Goal: Information Seeking & Learning: Learn about a topic

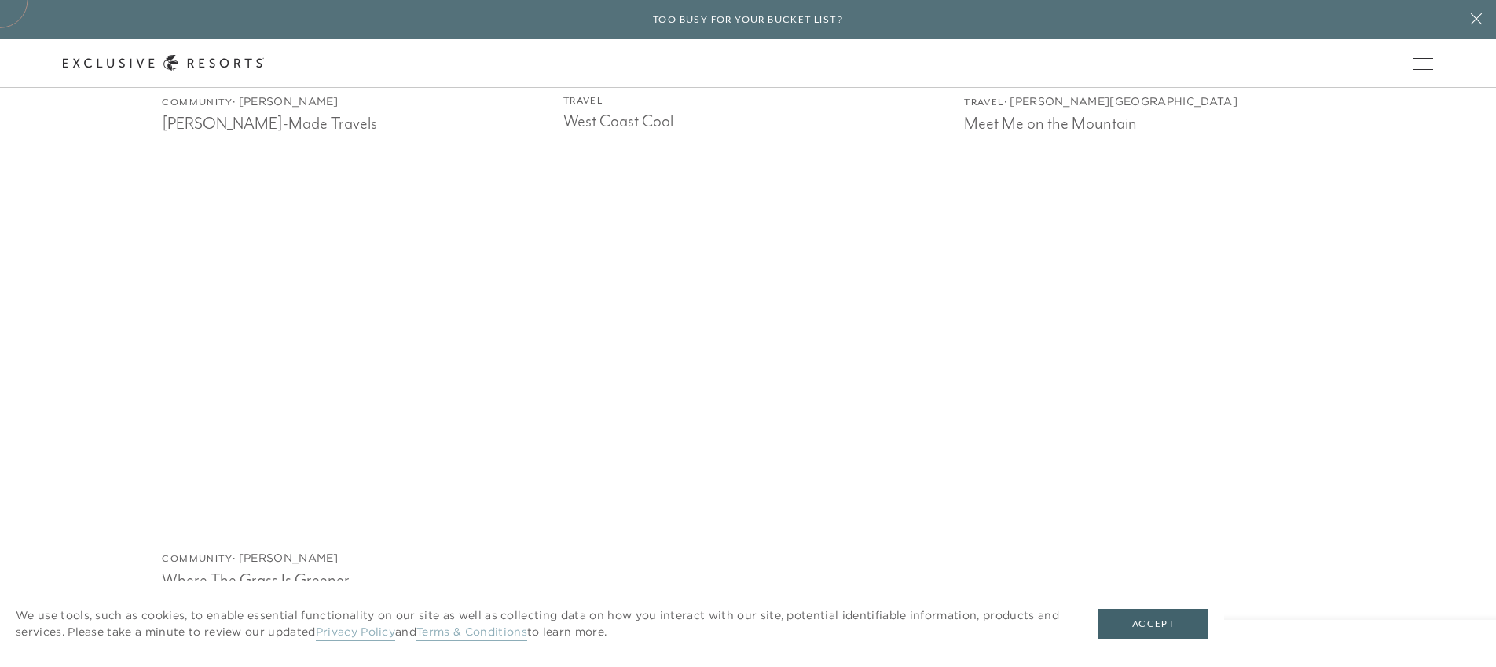
scroll to position [2851, 0]
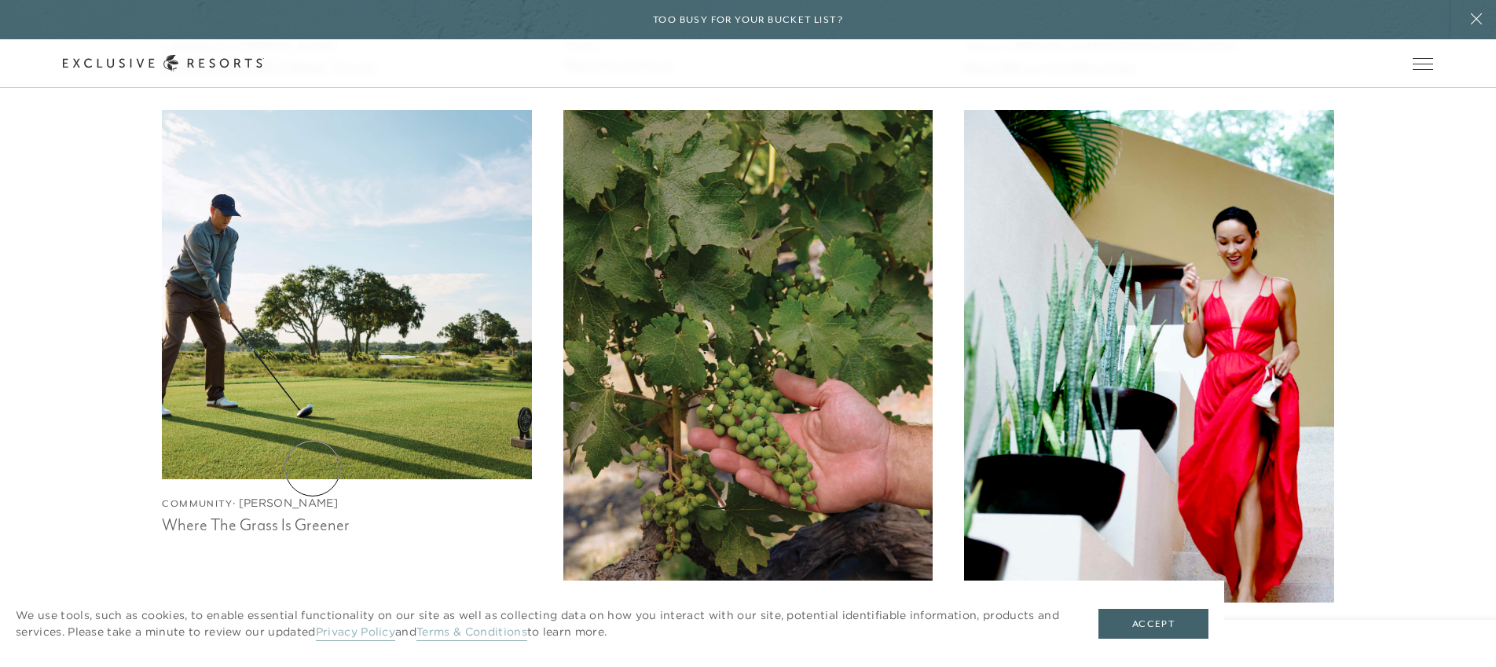
click at [313, 468] on img at bounding box center [347, 294] width 406 height 406
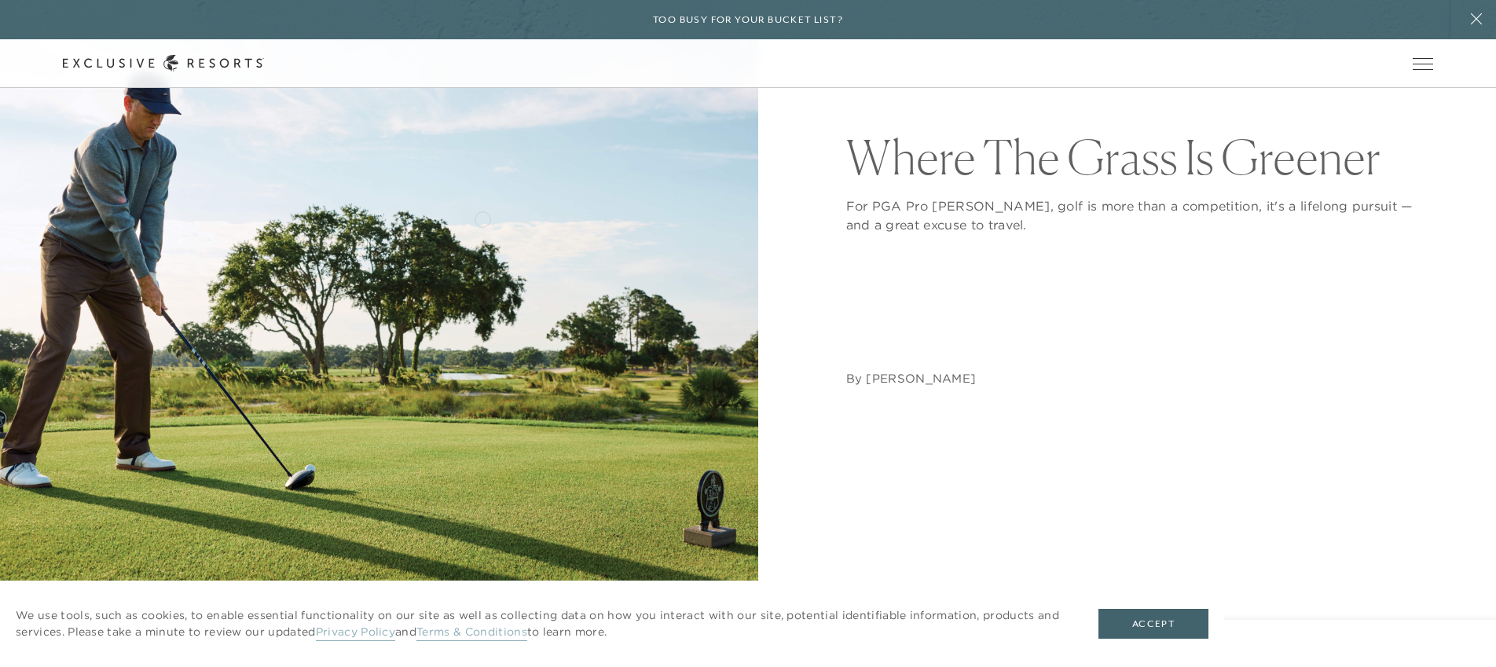
scroll to position [471, 0]
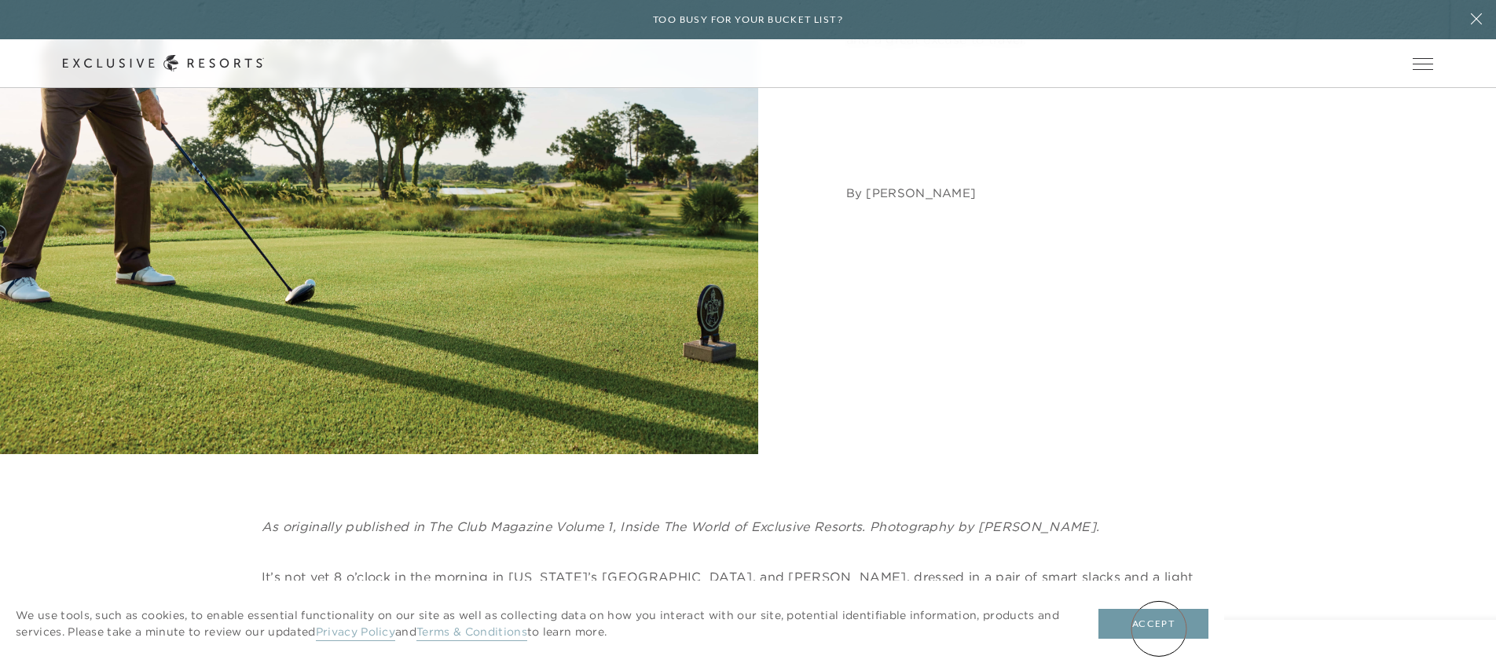
click at [1159, 628] on button "Accept" at bounding box center [1154, 624] width 110 height 30
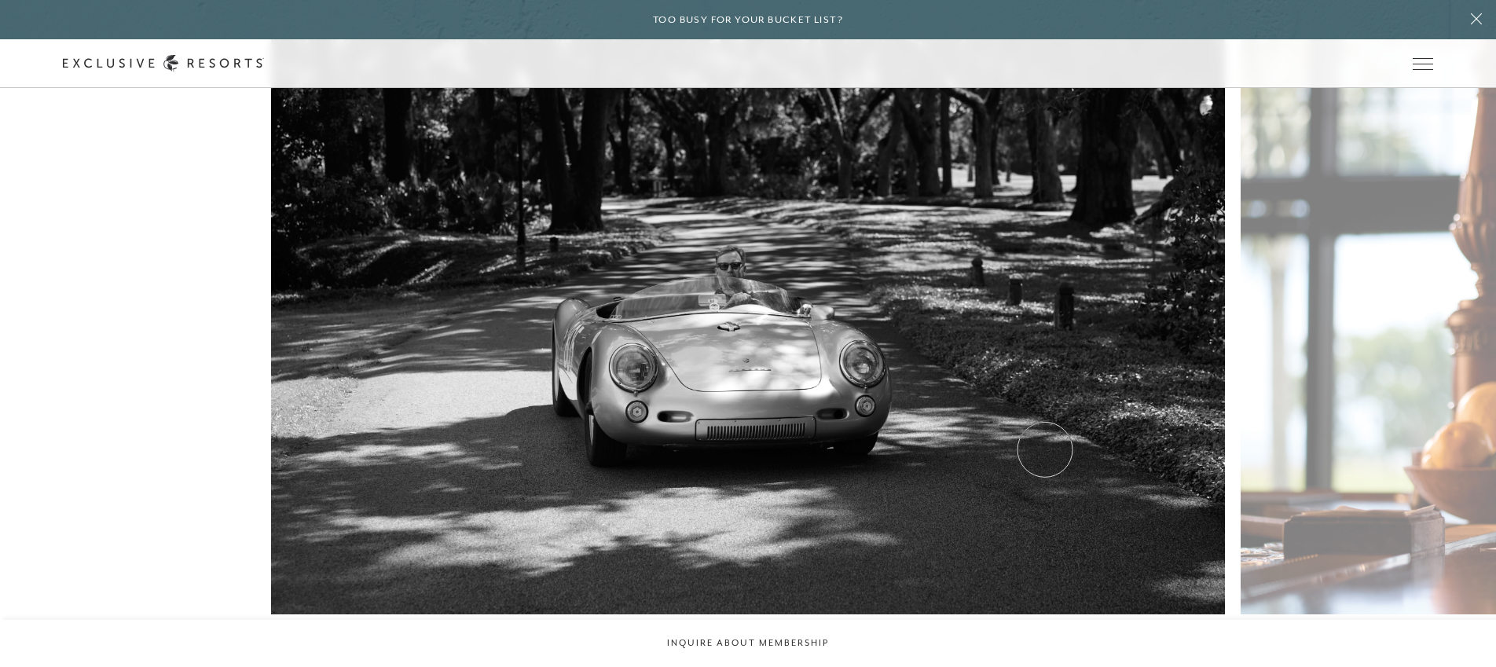
scroll to position [1201, 0]
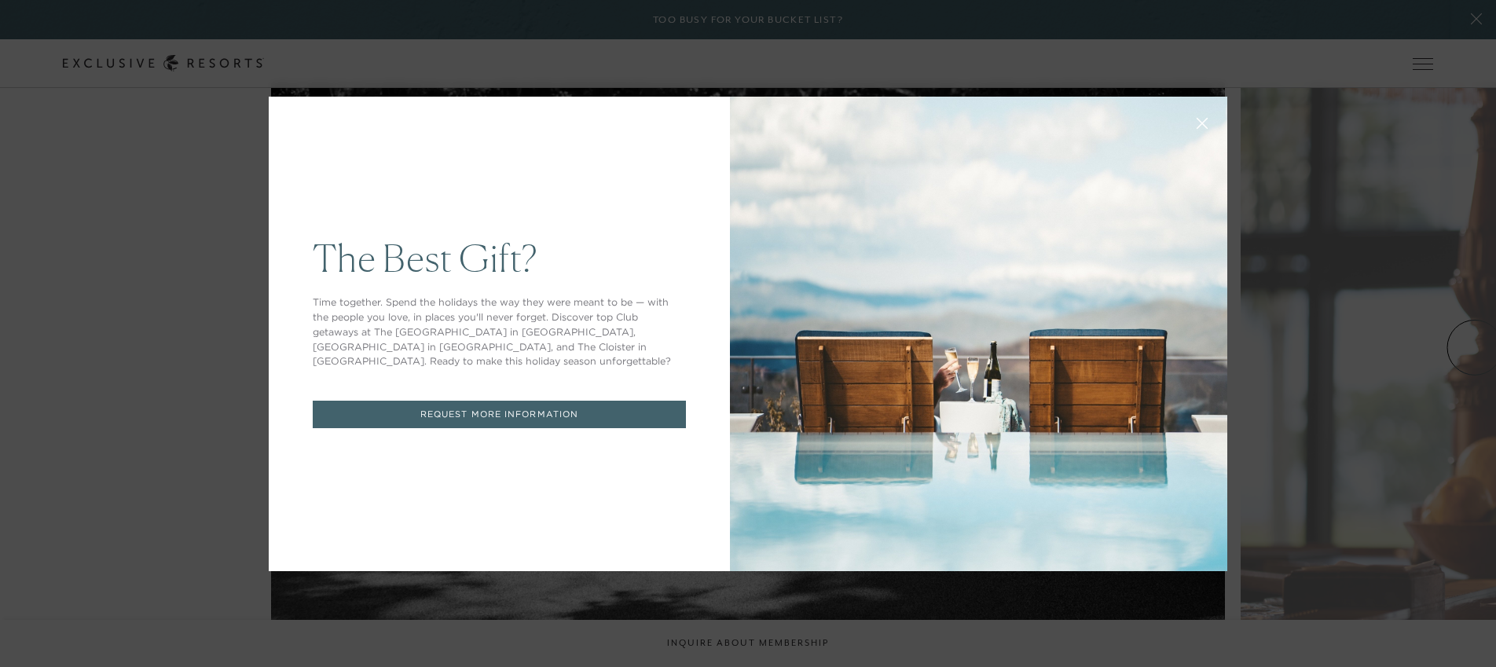
click at [1202, 123] on icon at bounding box center [1203, 123] width 10 height 10
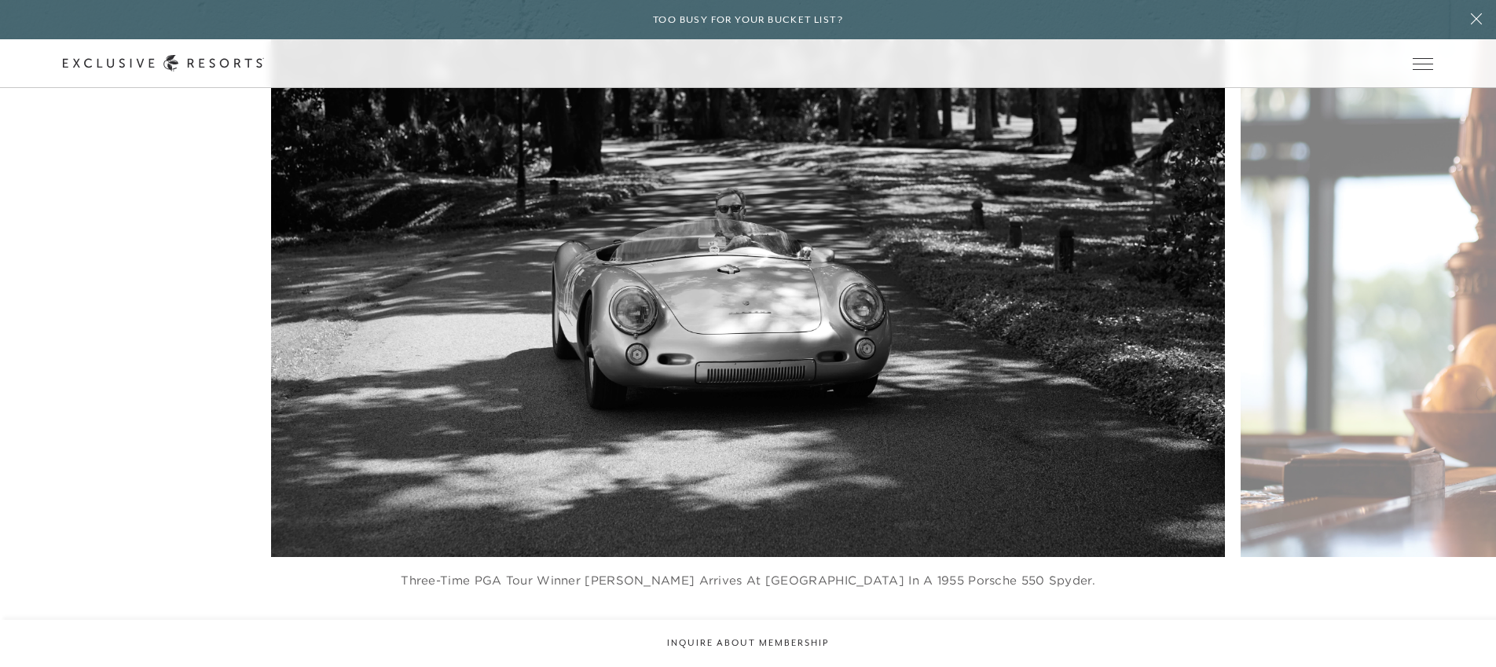
scroll to position [1393, 0]
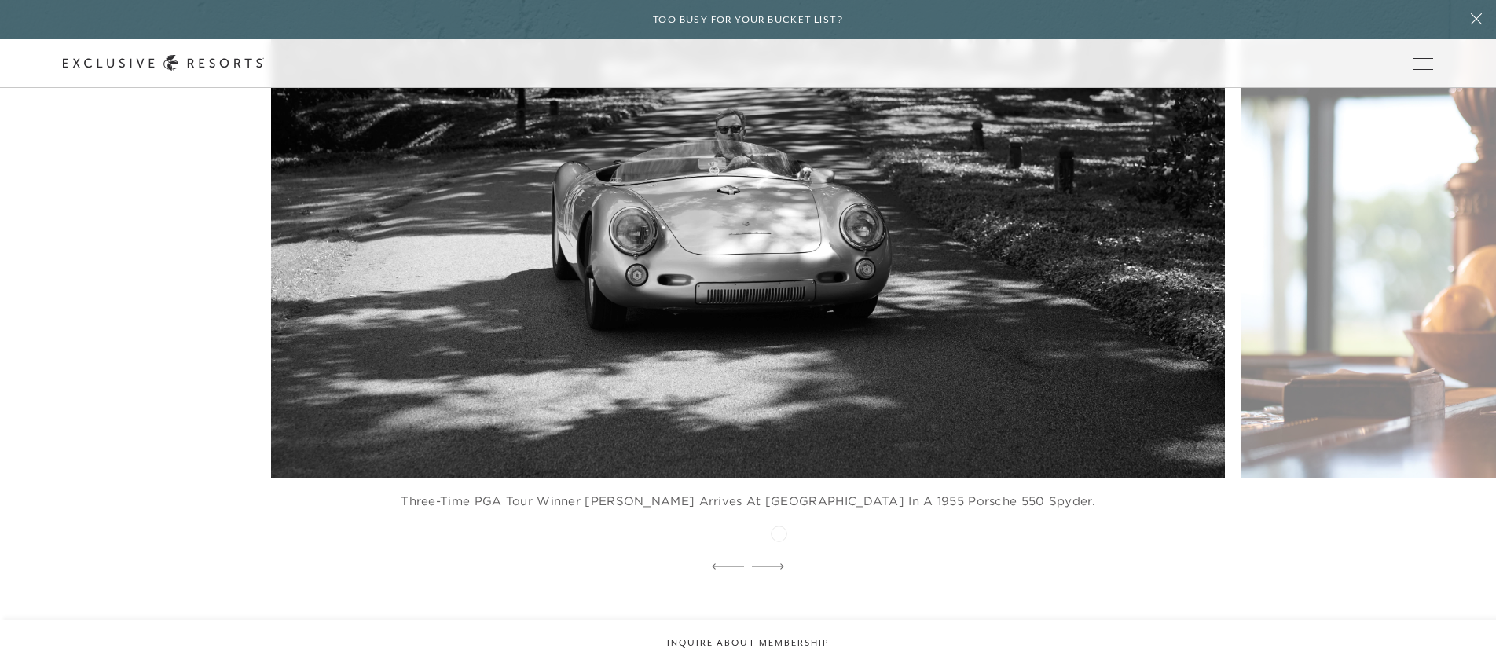
click at [767, 564] on icon at bounding box center [768, 567] width 32 height 6
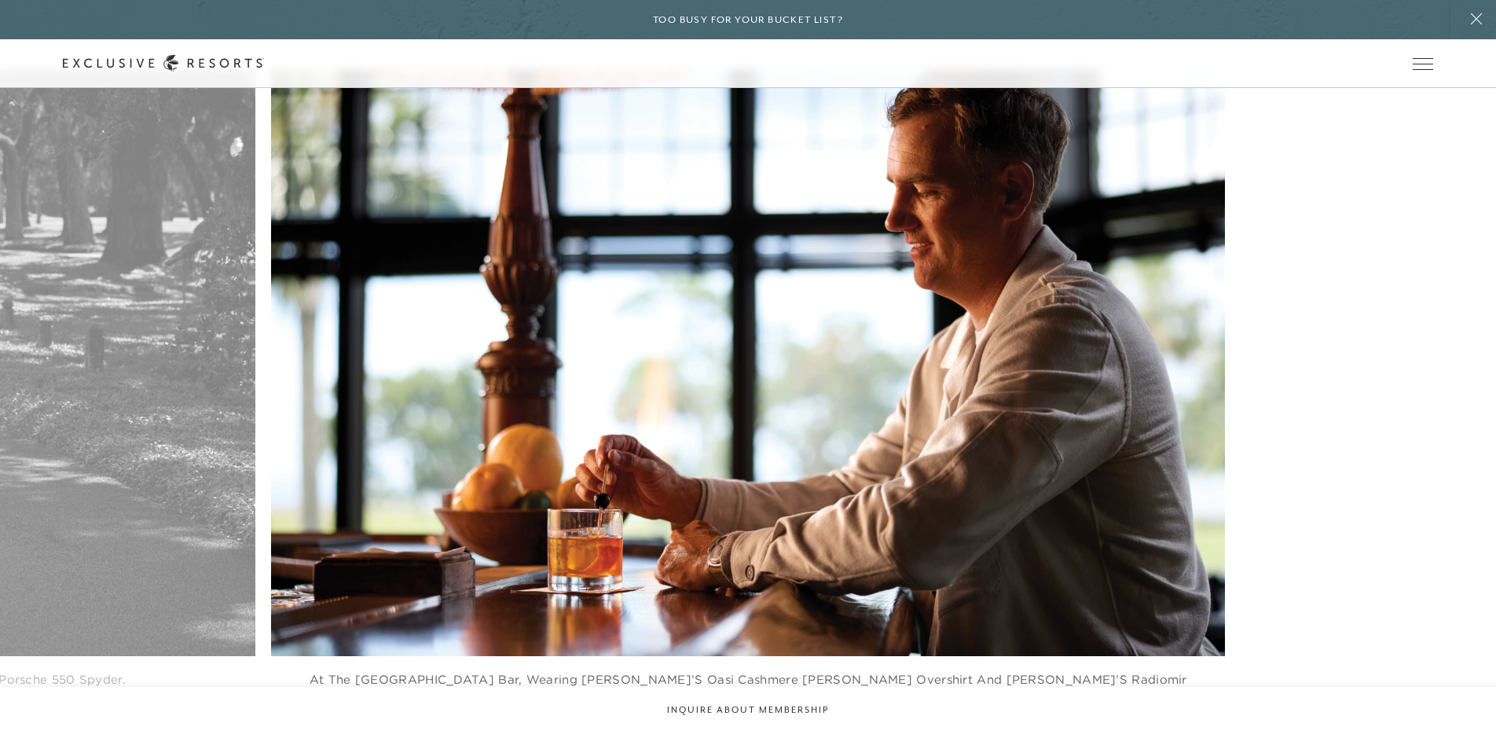
scroll to position [1210, 0]
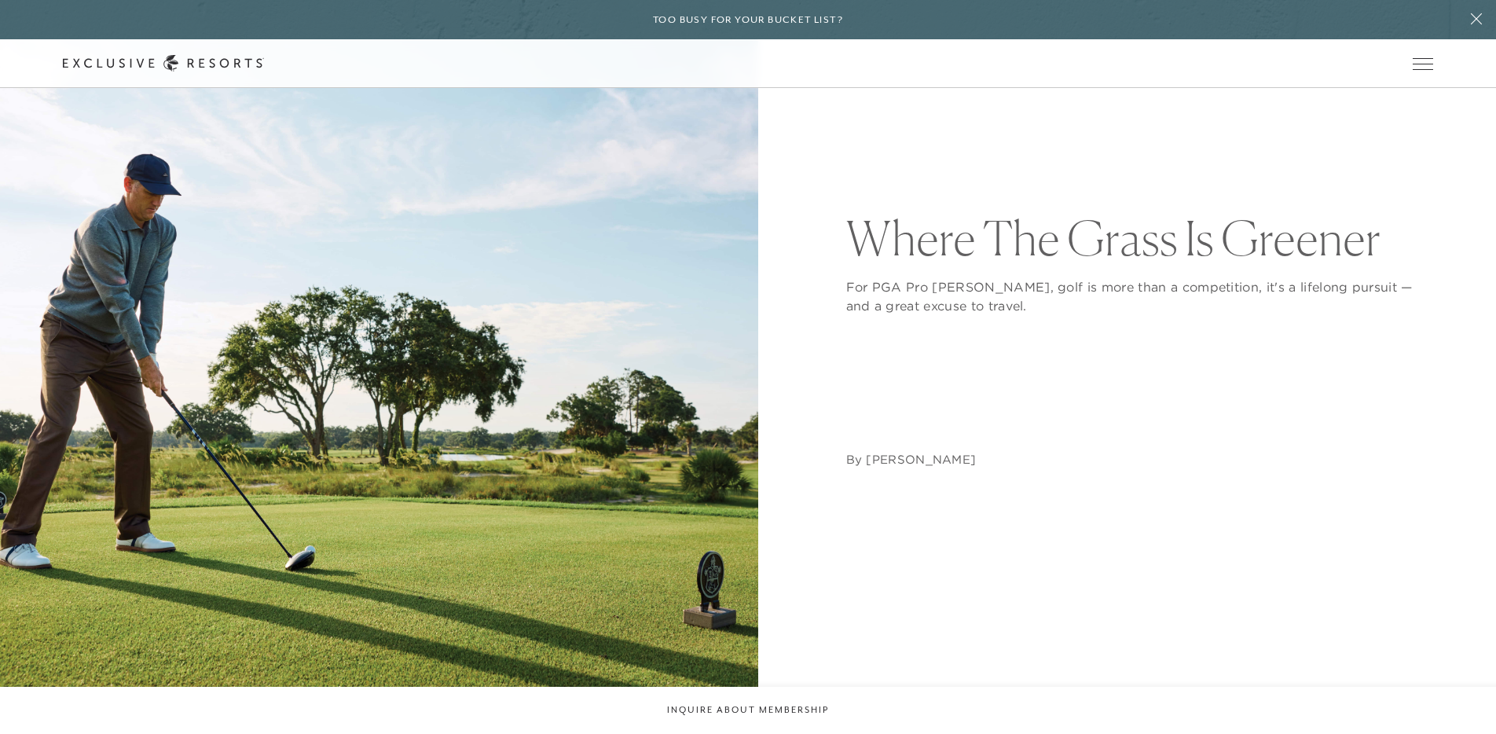
scroll to position [0, 0]
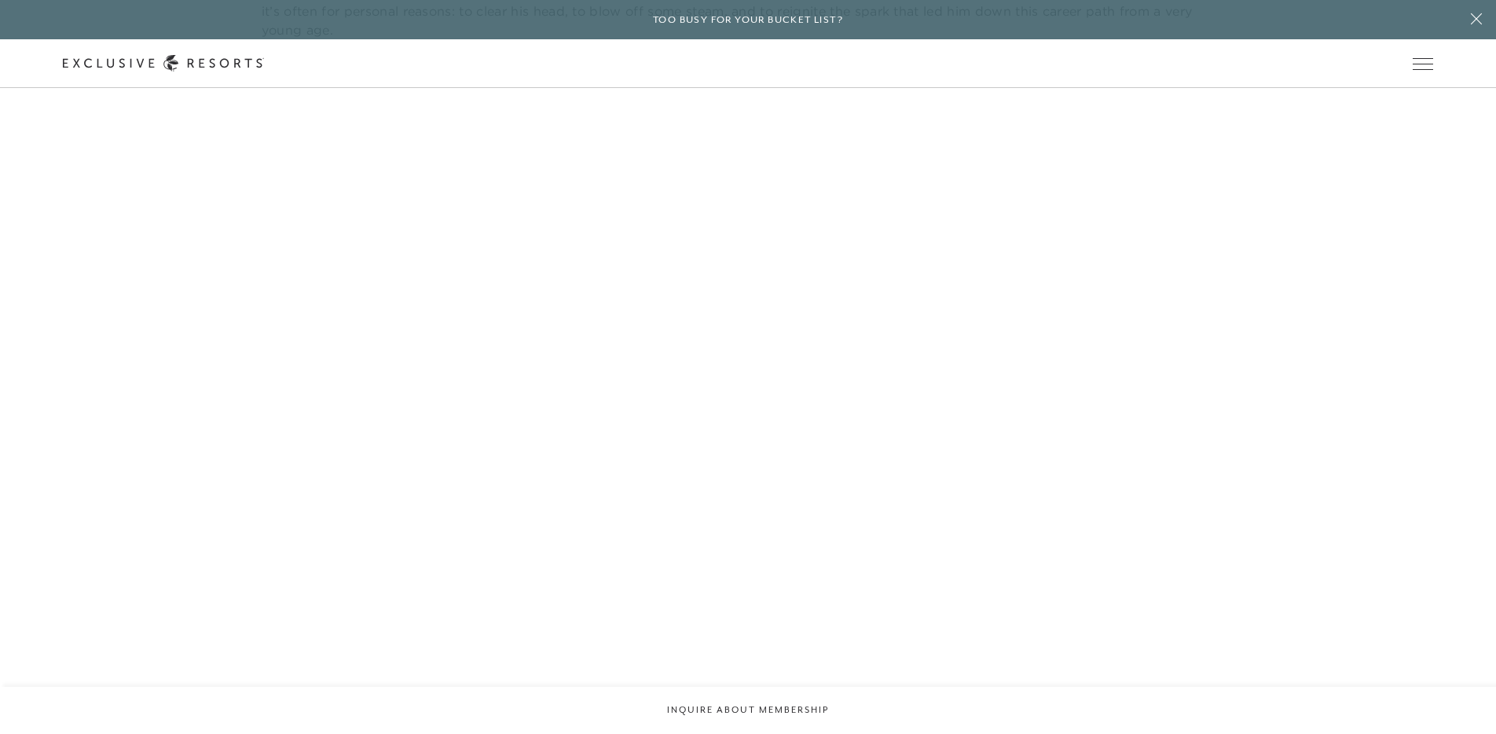
scroll to position [1248, 0]
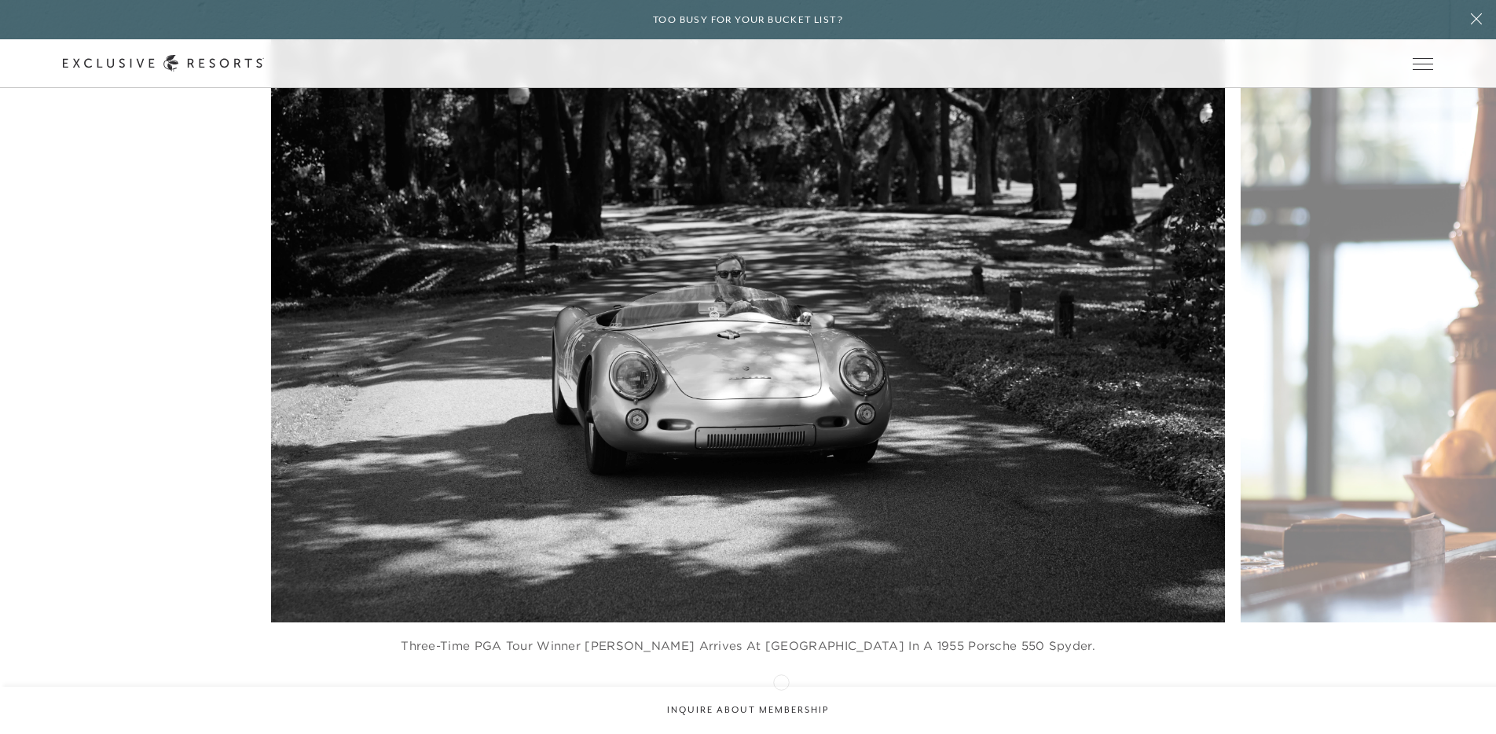
click at [781, 700] on div at bounding box center [768, 712] width 32 height 24
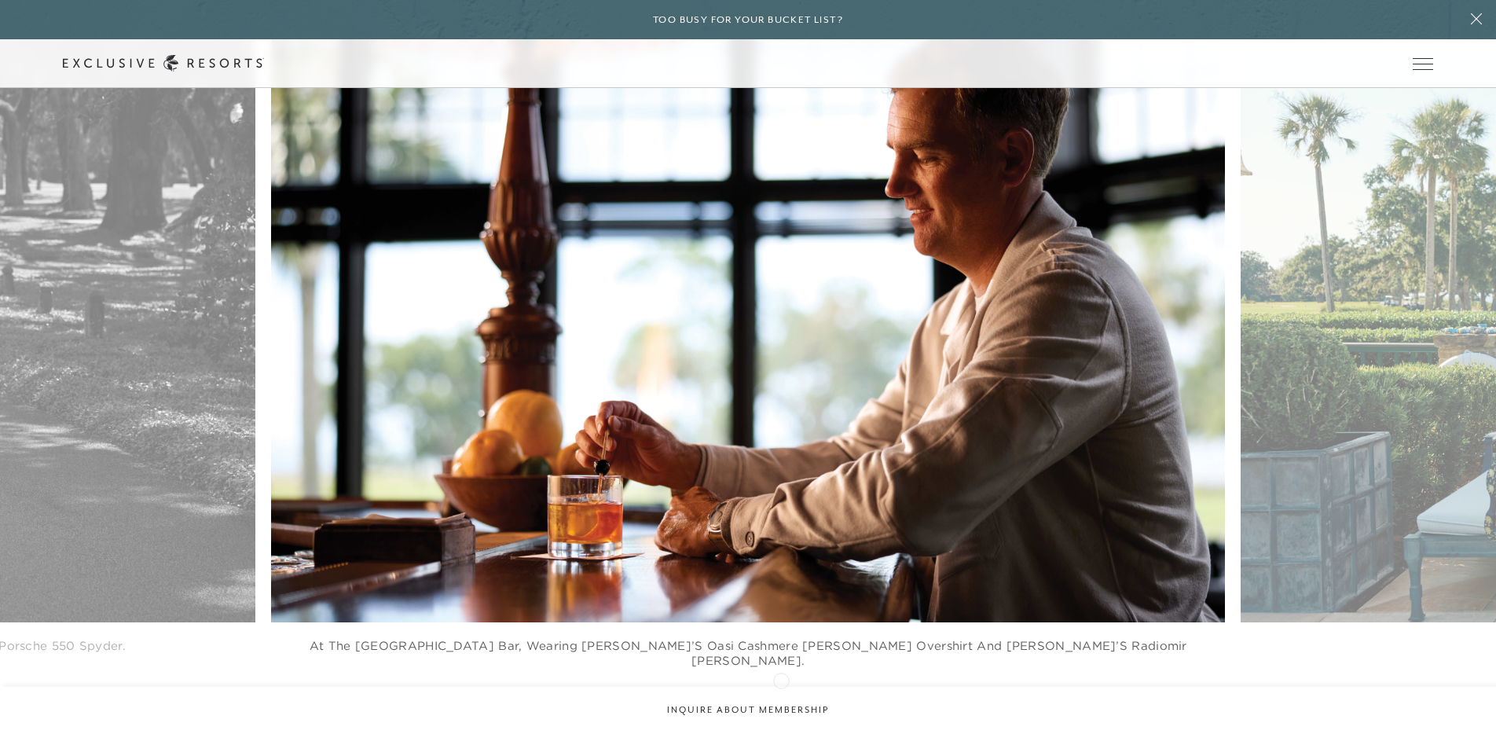
click at [781, 708] on icon at bounding box center [768, 711] width 32 height 6
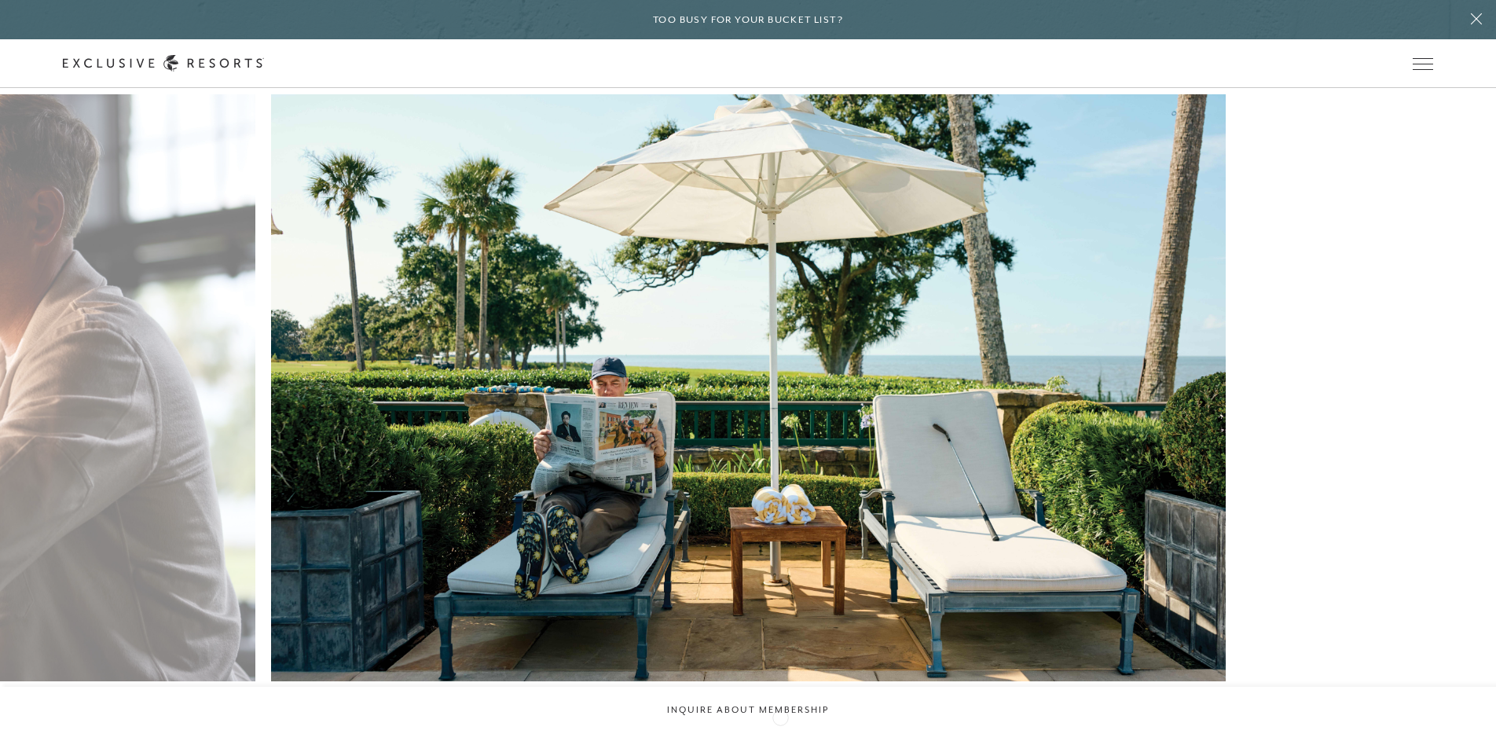
scroll to position [1207, 0]
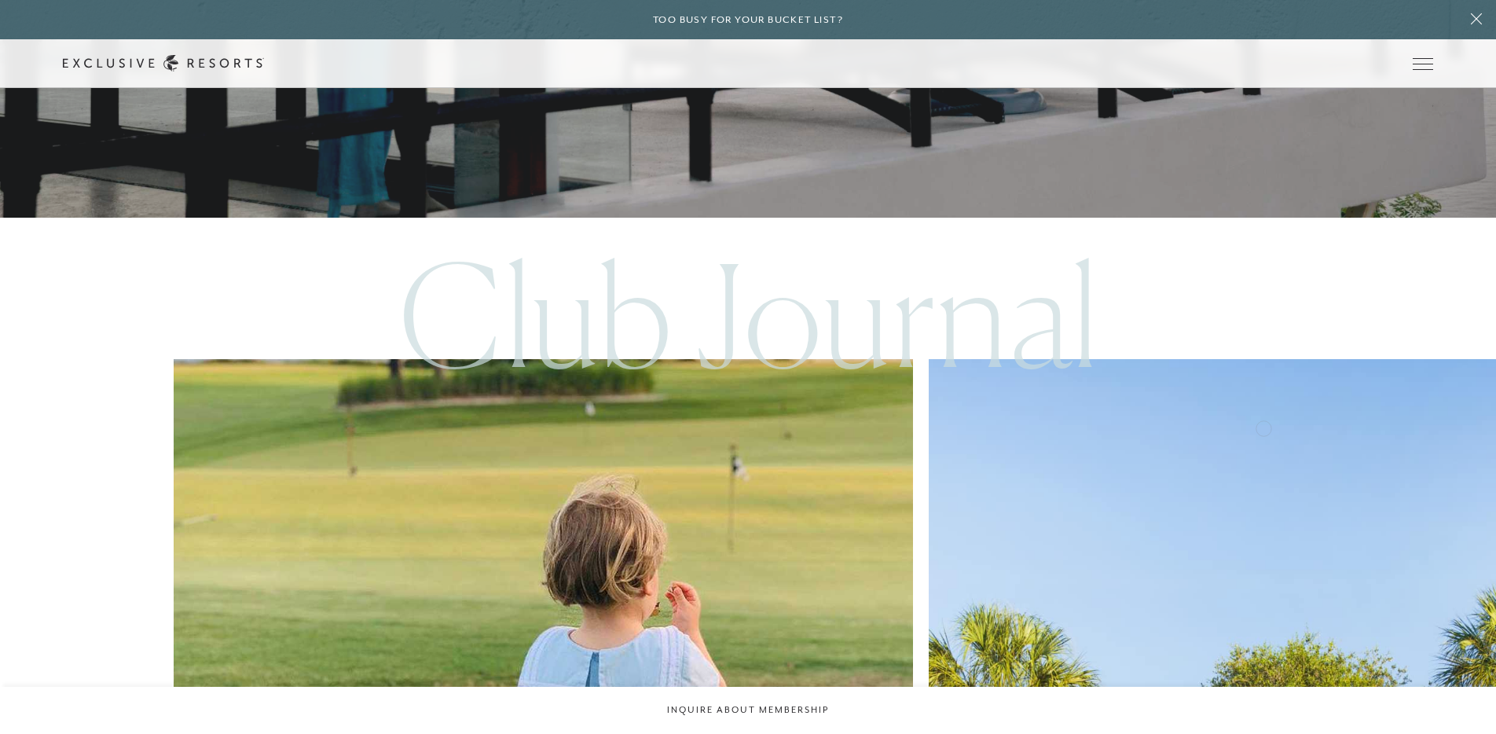
scroll to position [7005, 0]
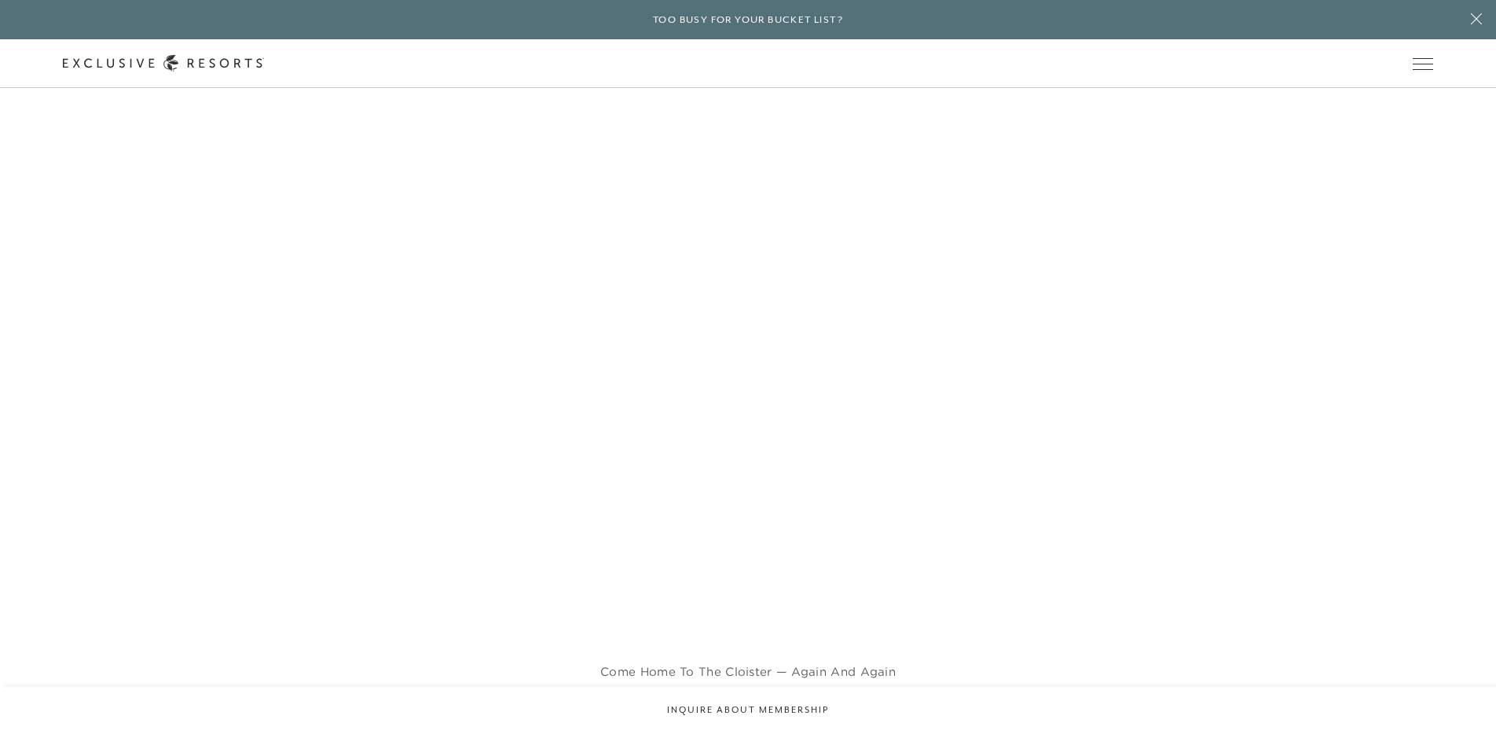
scroll to position [1912, 0]
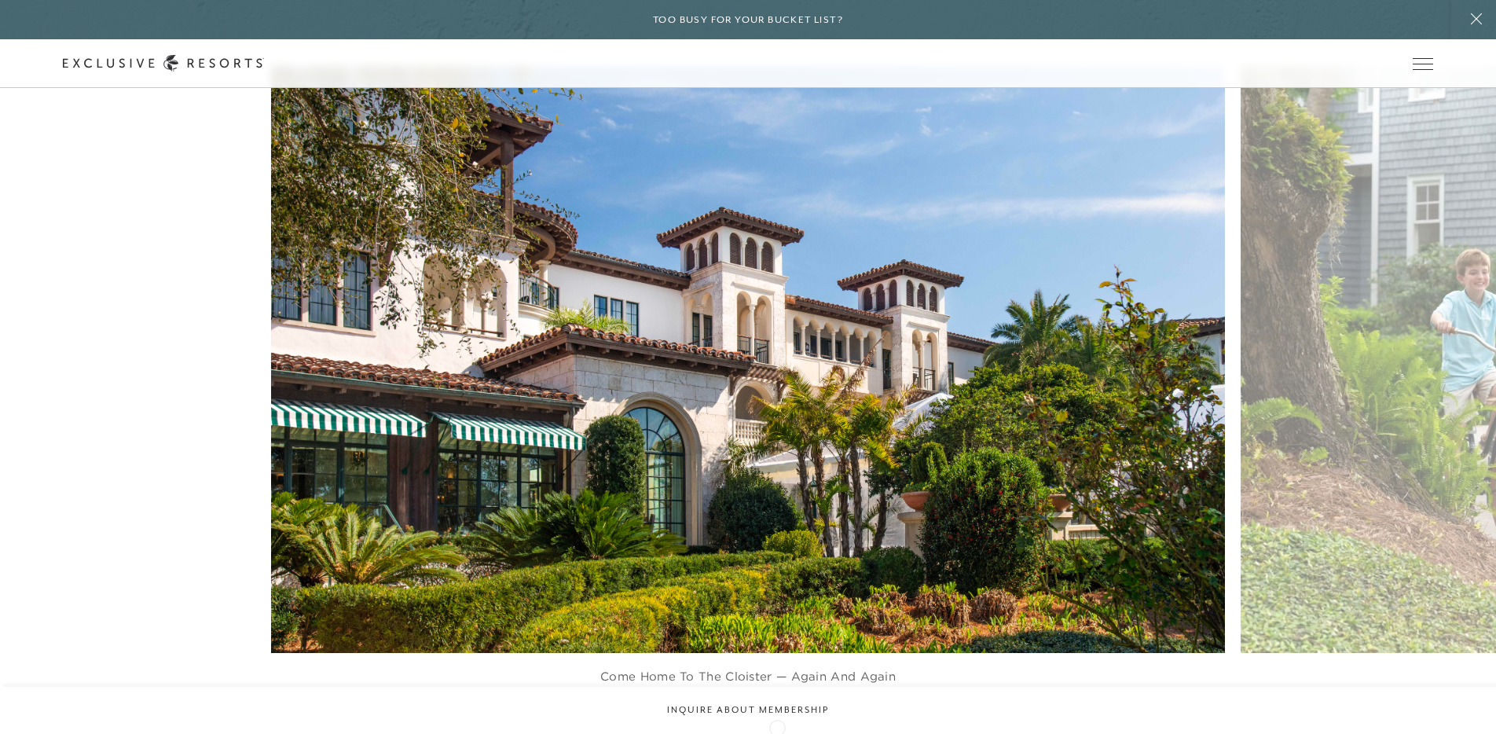
click at [777, 726] on icon at bounding box center [768, 726] width 32 height 6
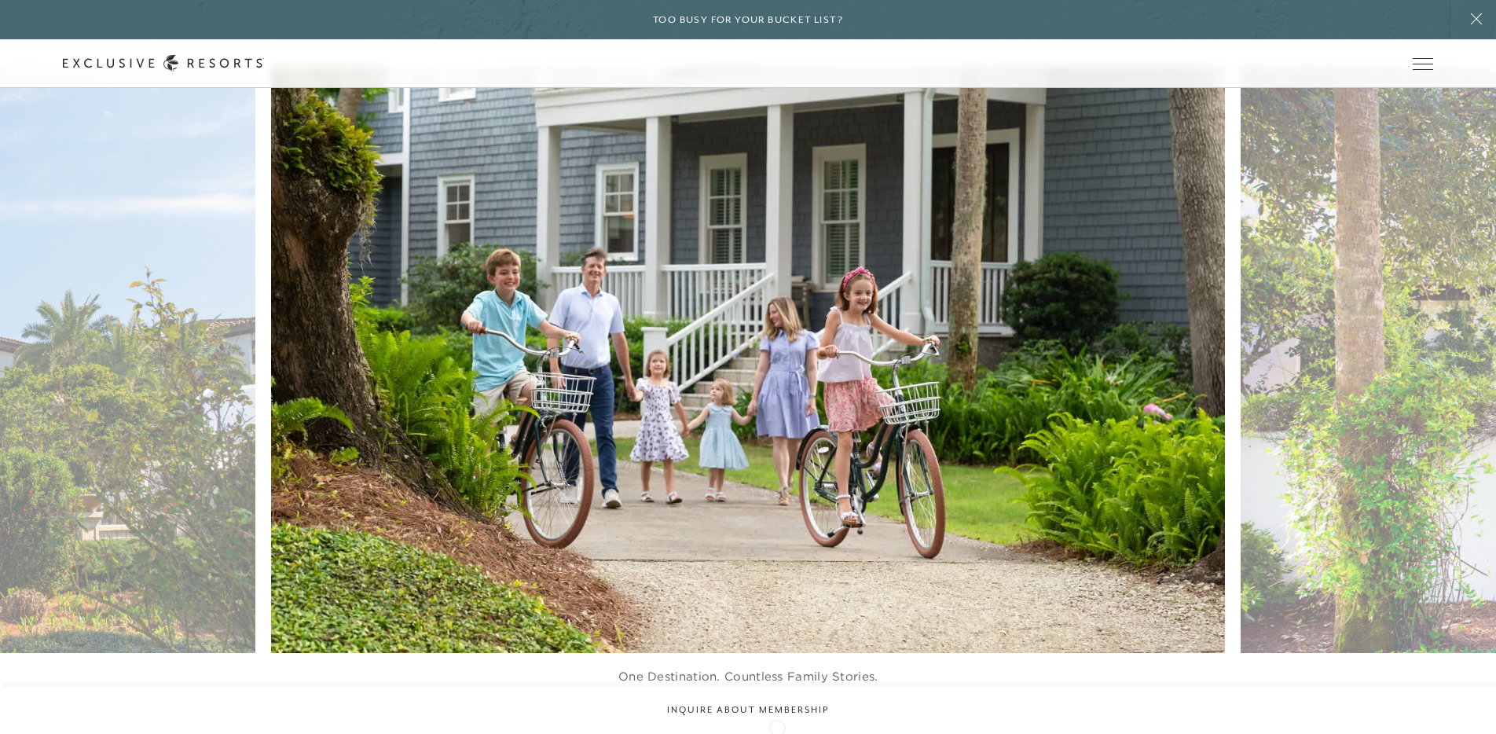
click at [777, 726] on icon at bounding box center [768, 726] width 32 height 6
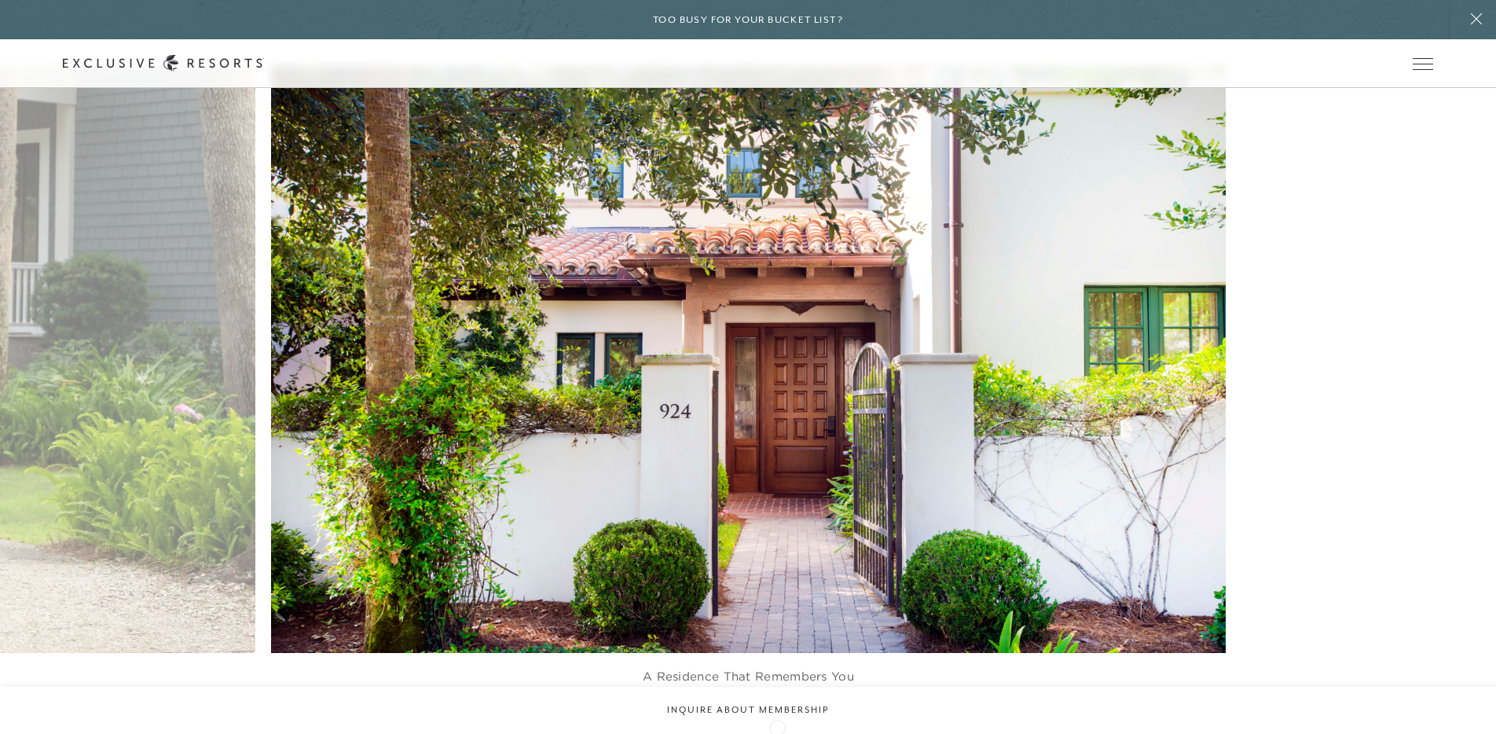
click at [777, 726] on icon at bounding box center [768, 726] width 32 height 6
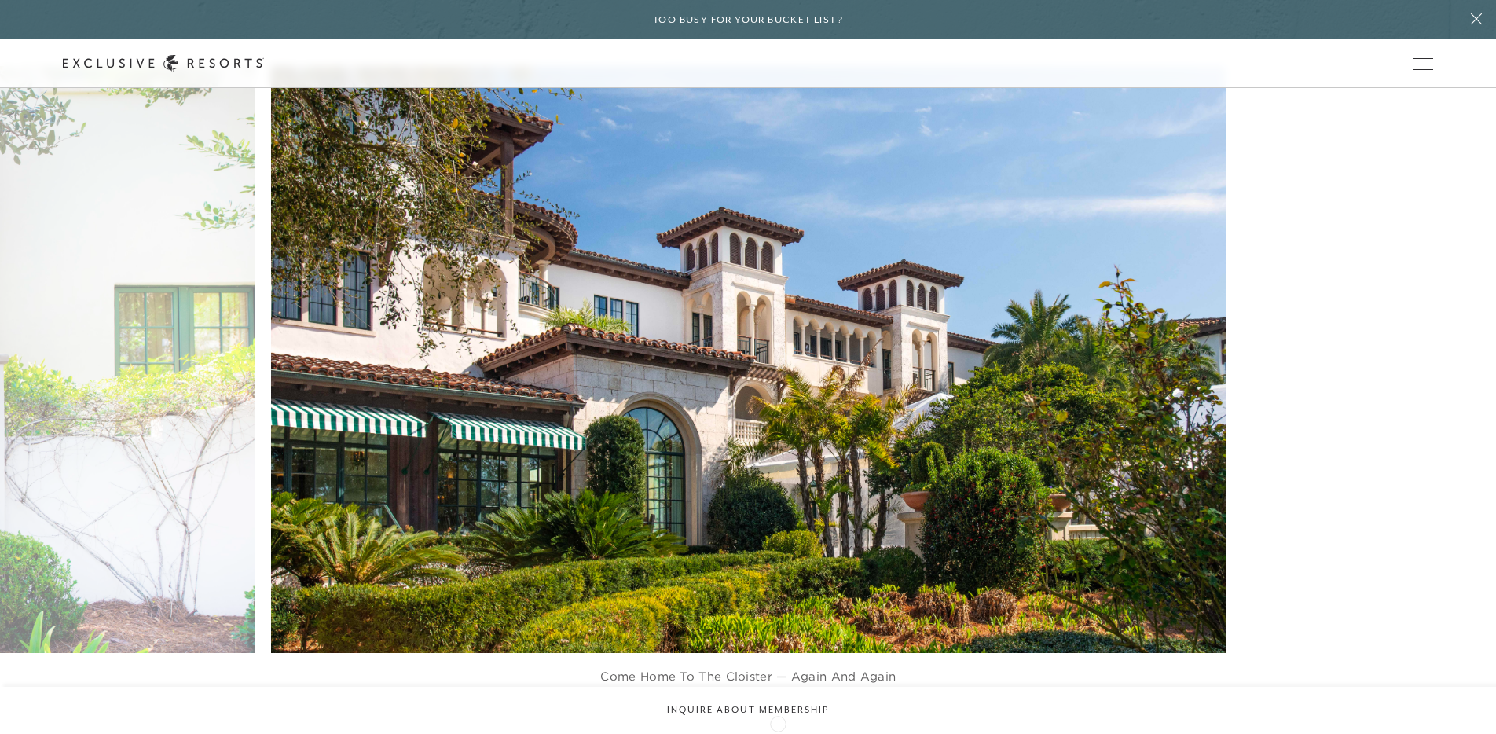
click at [778, 723] on icon at bounding box center [768, 726] width 32 height 6
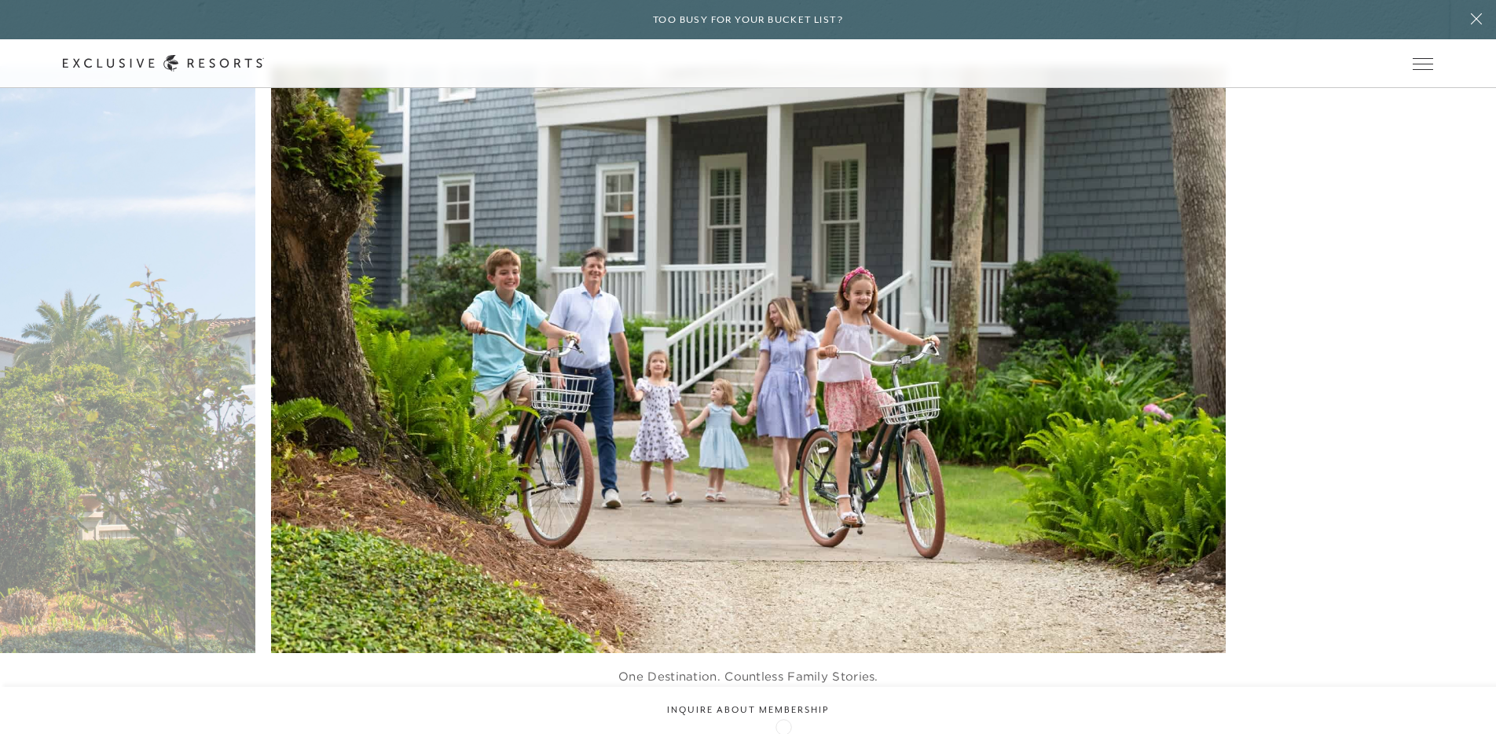
click at [783, 725] on icon at bounding box center [768, 726] width 32 height 6
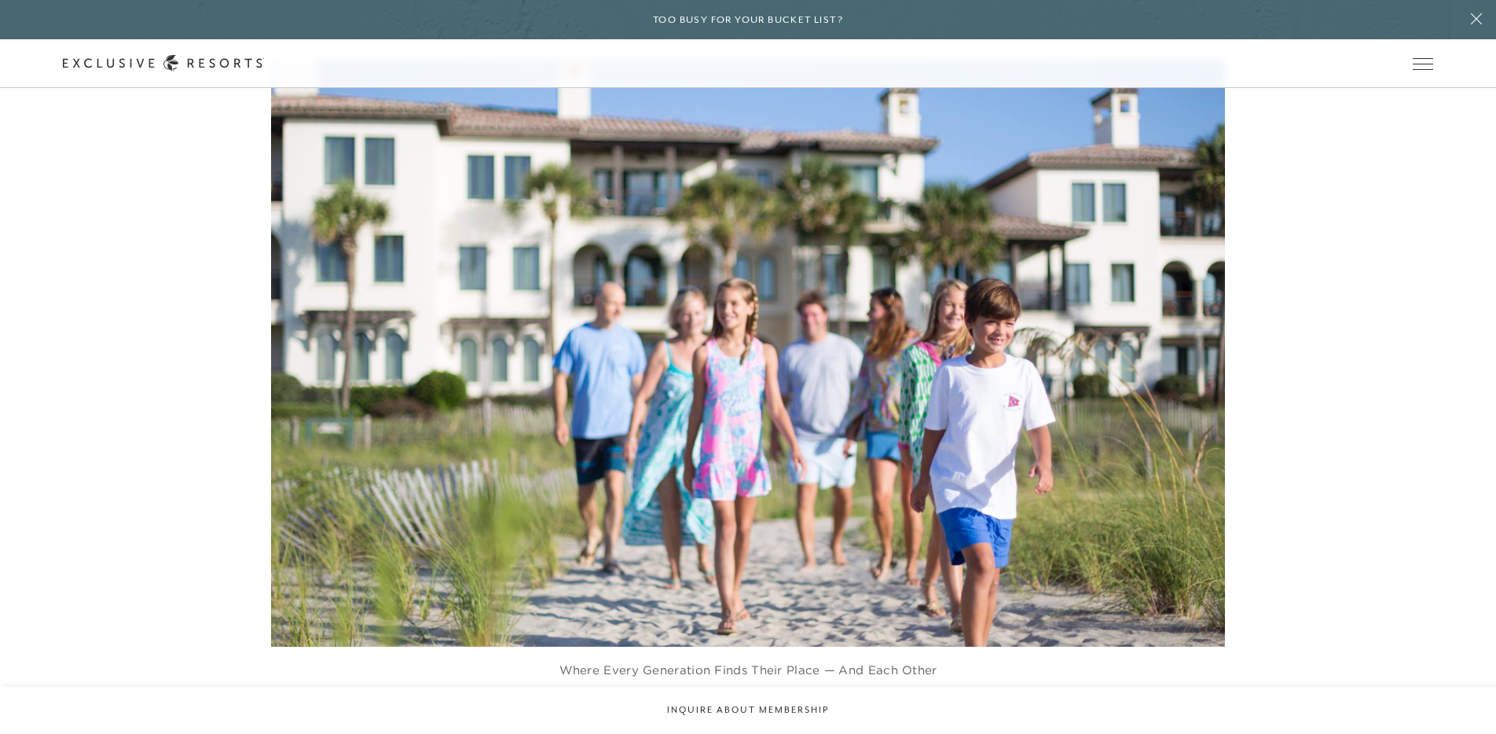
scroll to position [2878, 0]
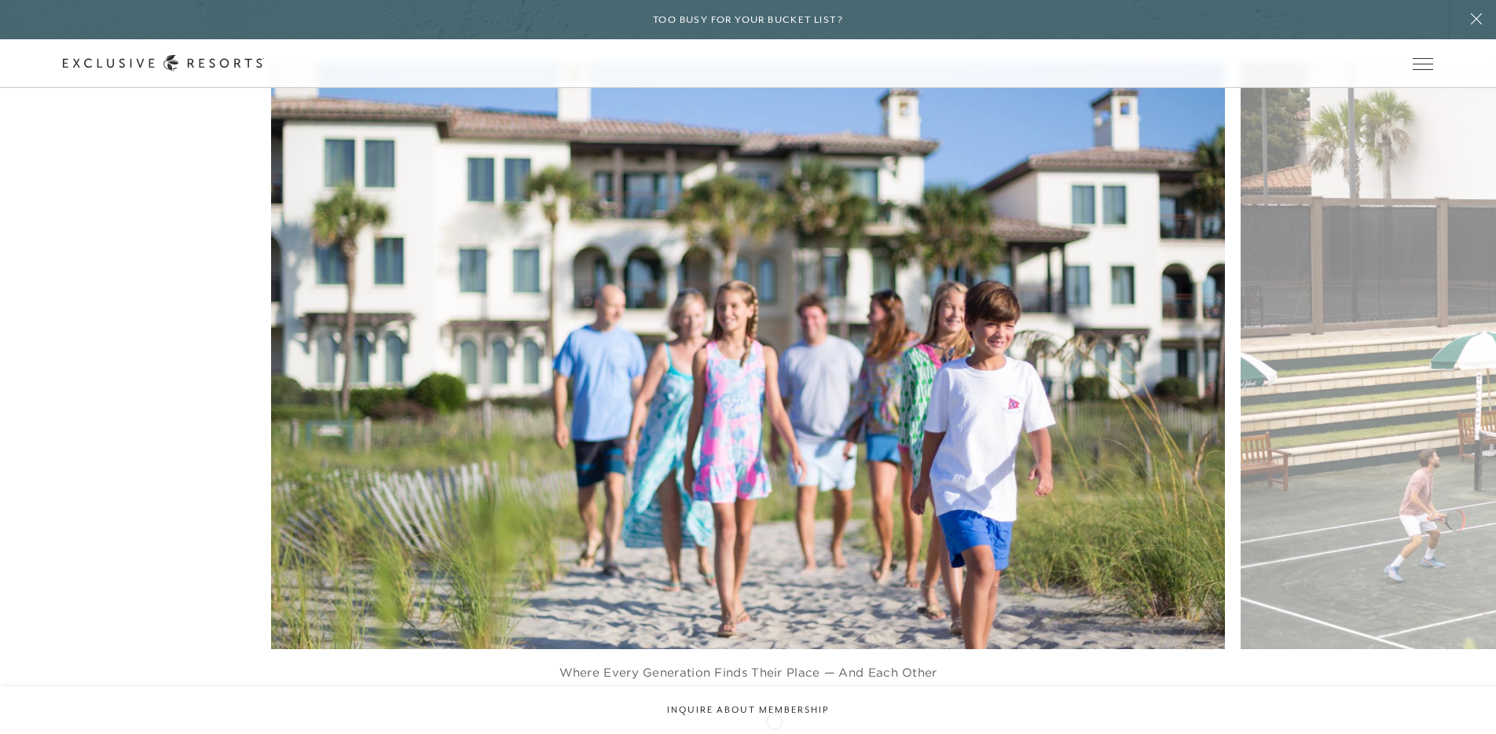
click at [774, 720] on icon at bounding box center [768, 723] width 32 height 6
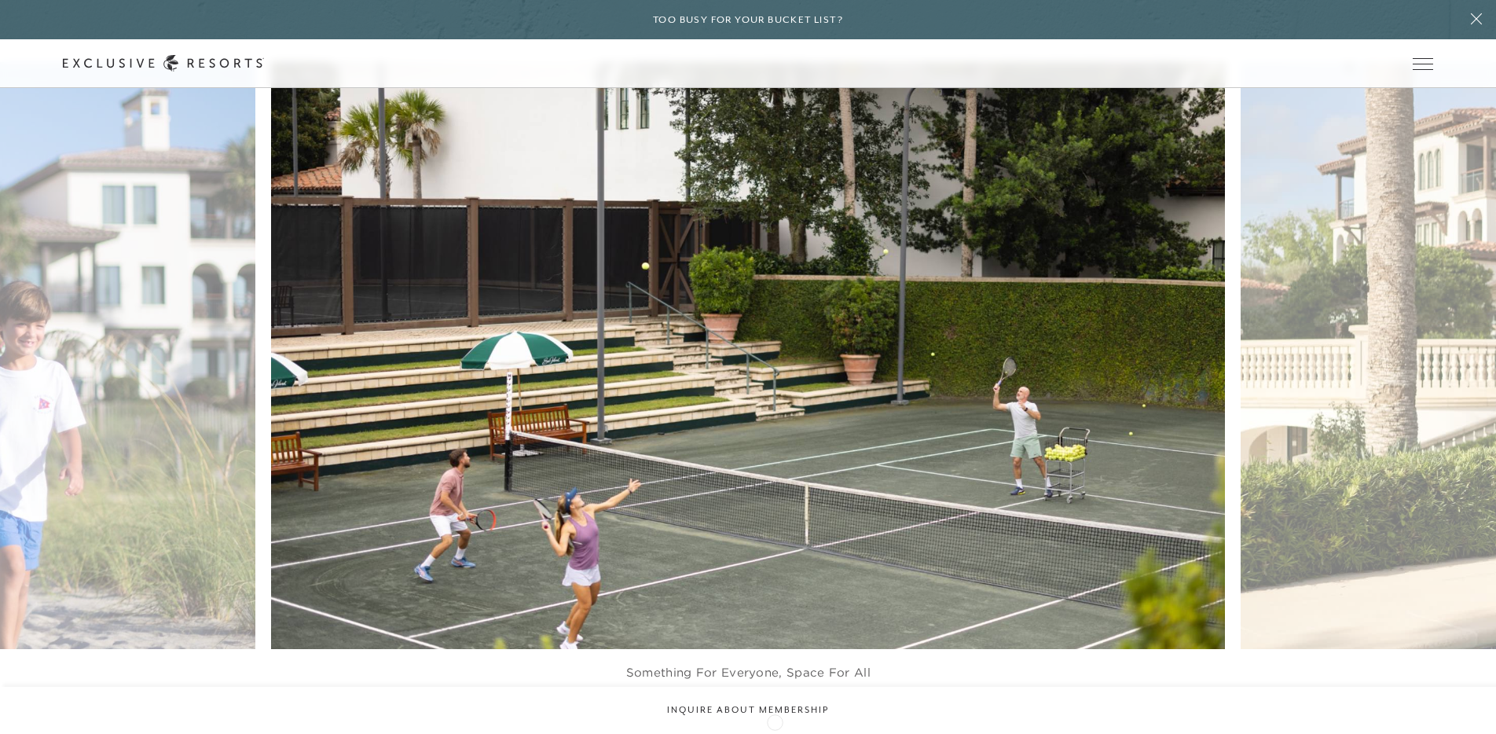
click at [775, 721] on icon at bounding box center [768, 723] width 32 height 6
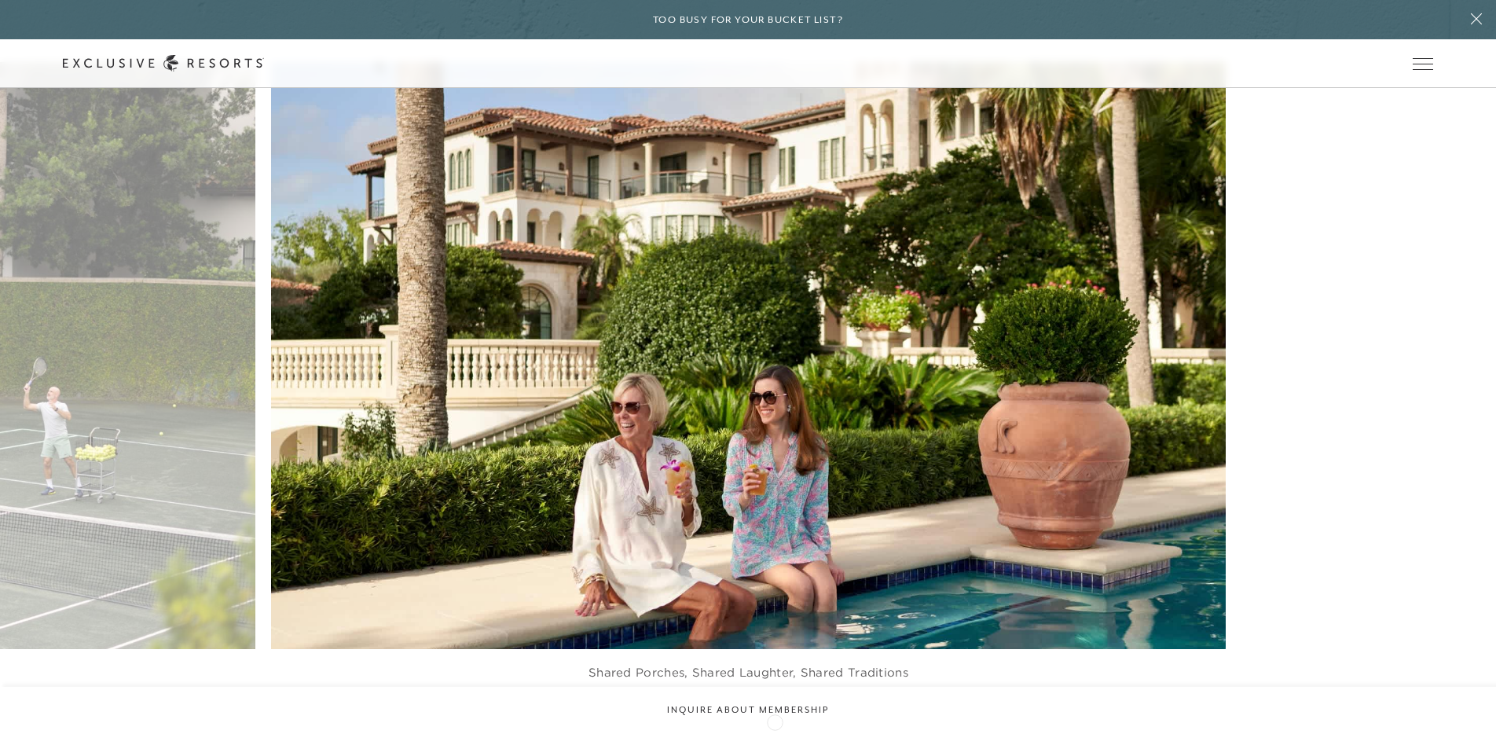
click at [775, 721] on icon at bounding box center [768, 723] width 32 height 6
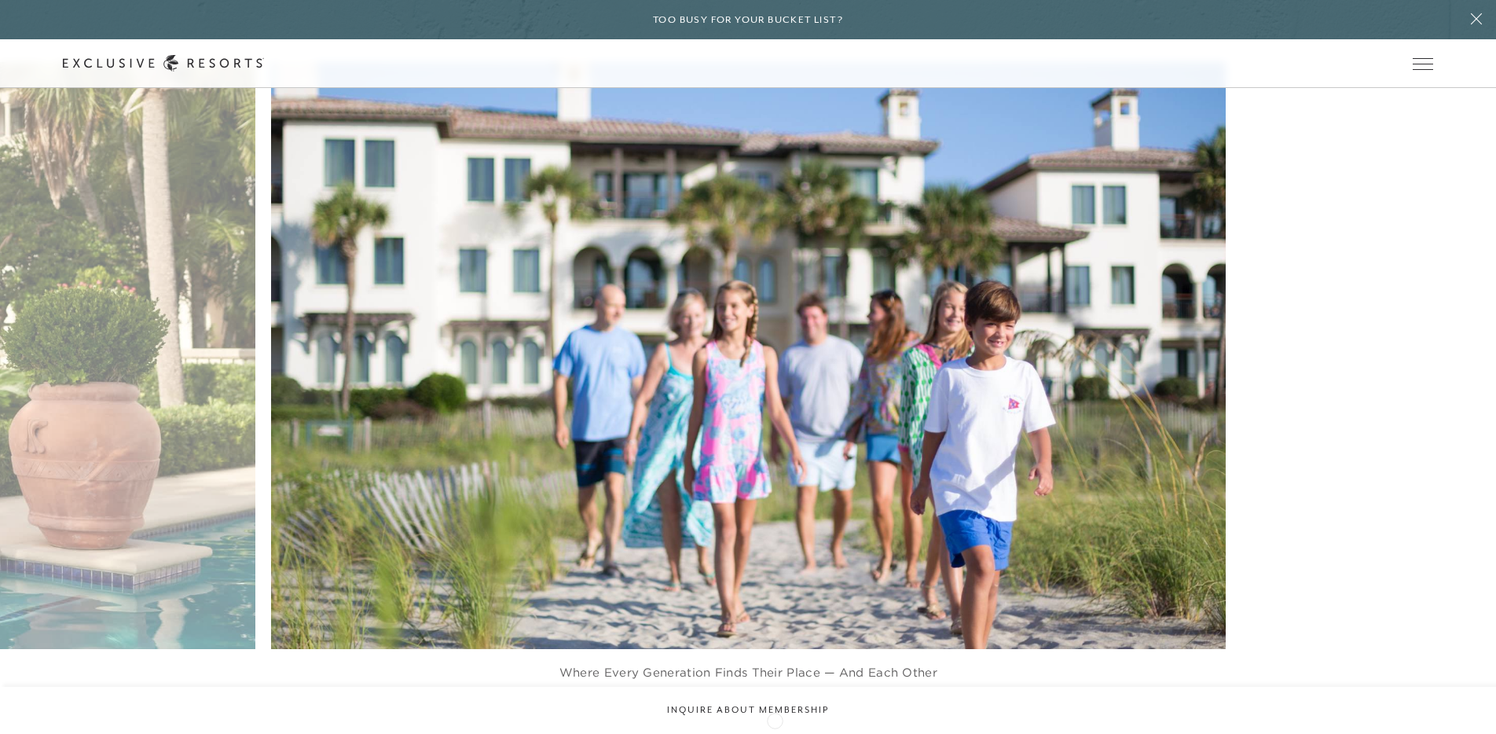
click at [775, 720] on icon at bounding box center [768, 723] width 32 height 6
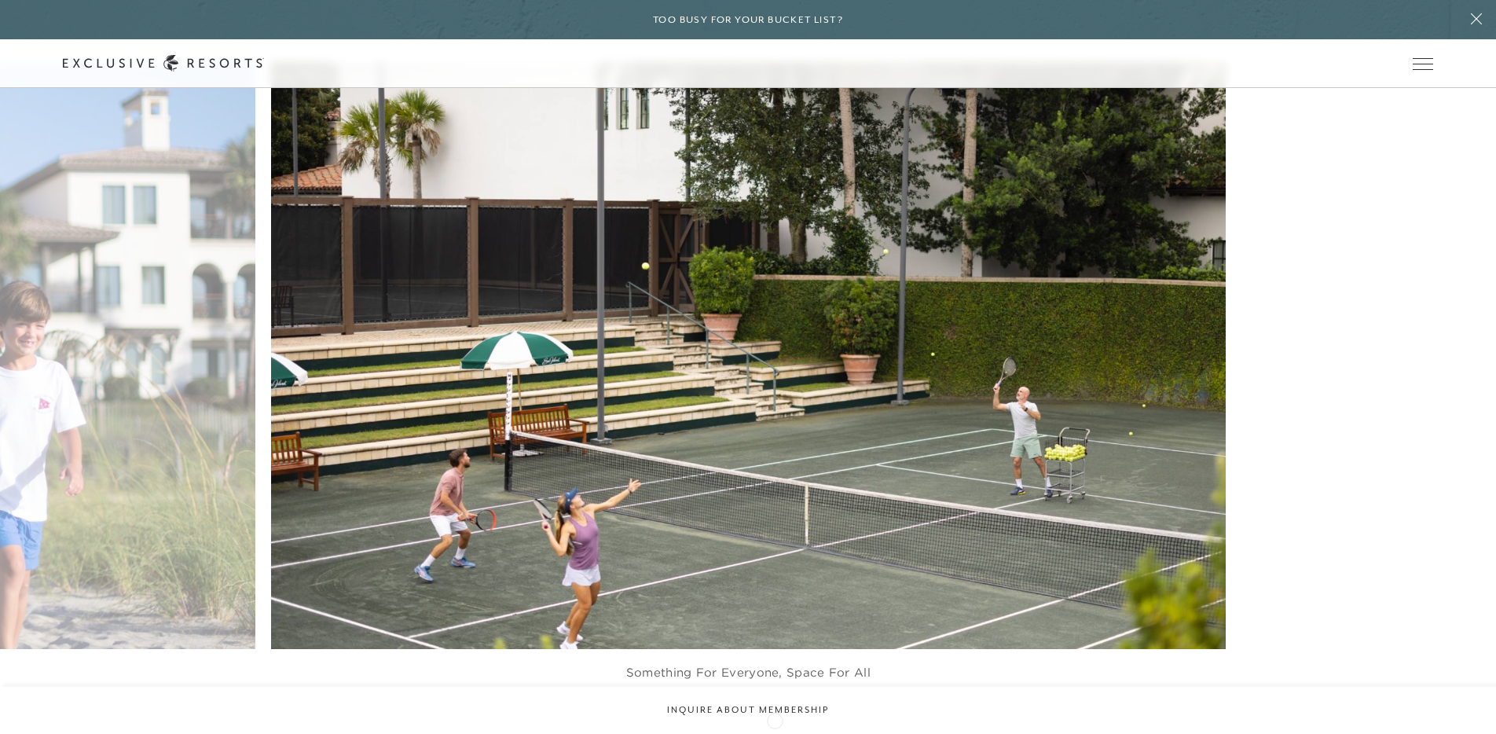
click at [775, 720] on icon at bounding box center [768, 723] width 32 height 6
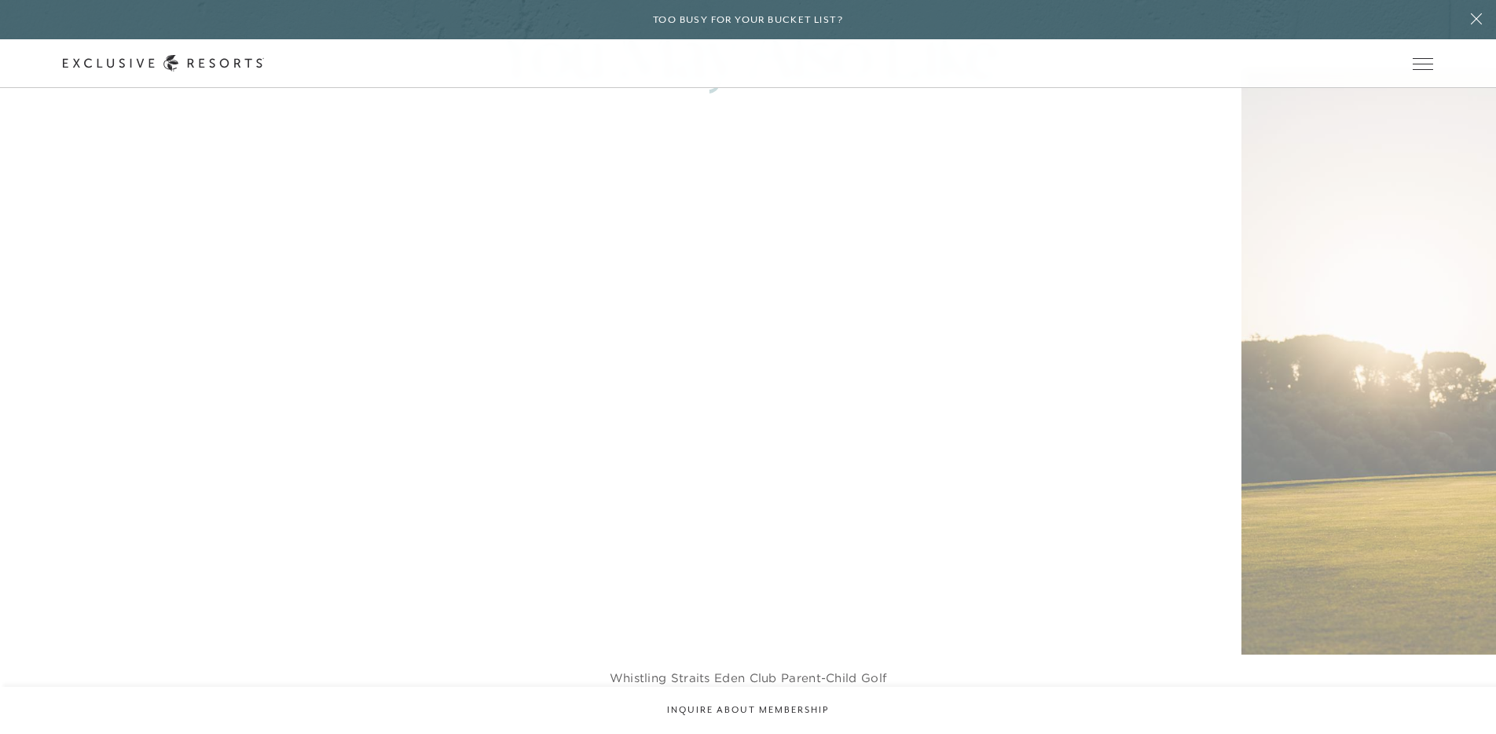
scroll to position [4711, 0]
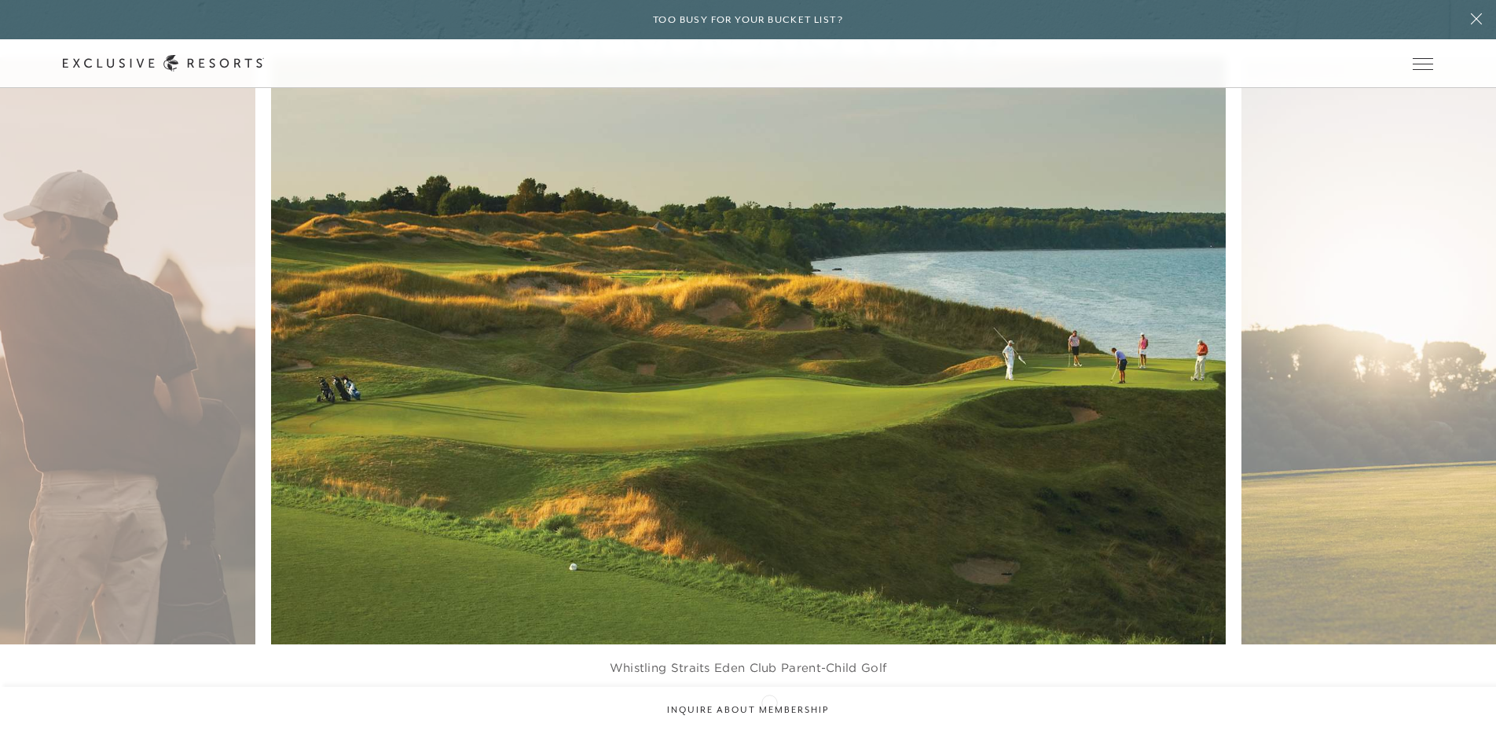
click at [769, 714] on icon at bounding box center [768, 717] width 32 height 6
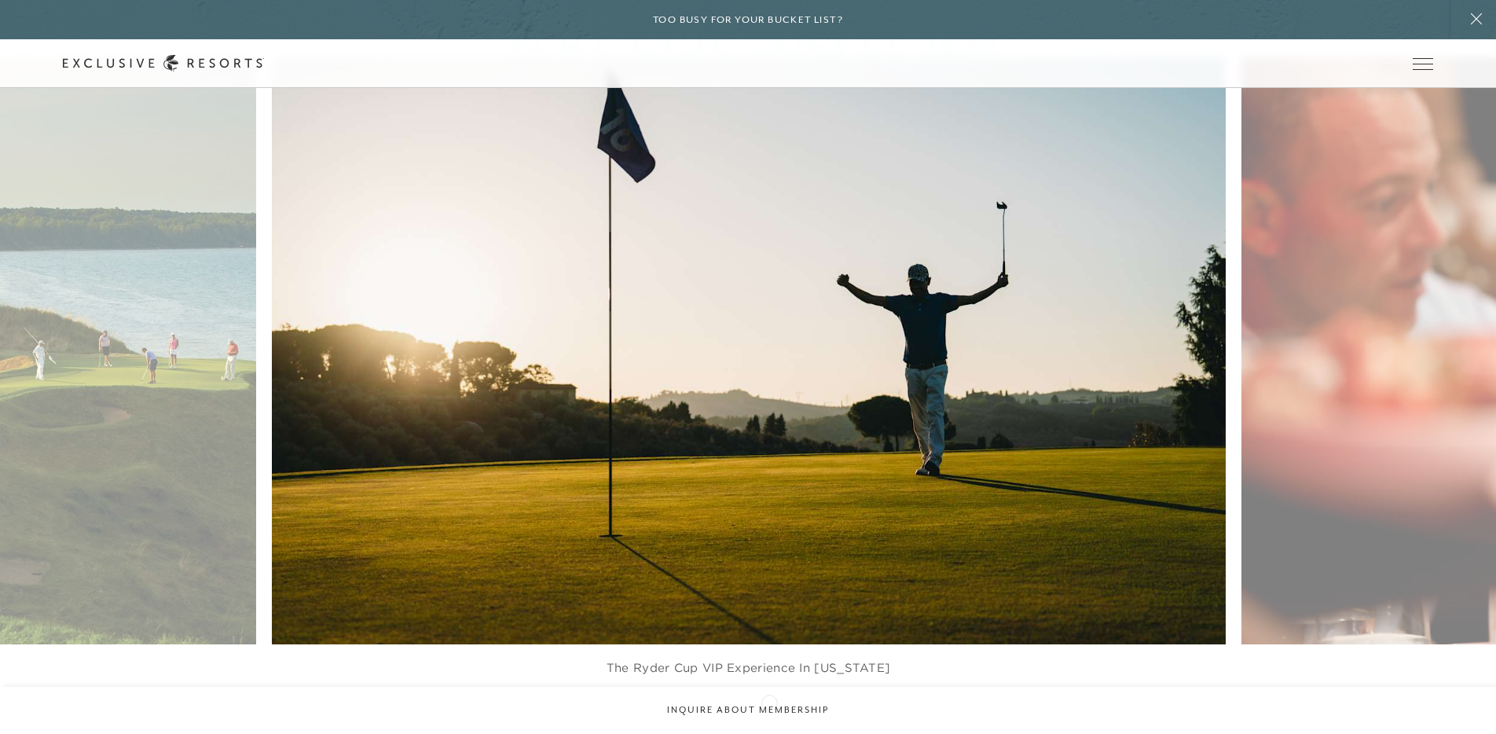
click at [769, 714] on icon at bounding box center [768, 717] width 32 height 6
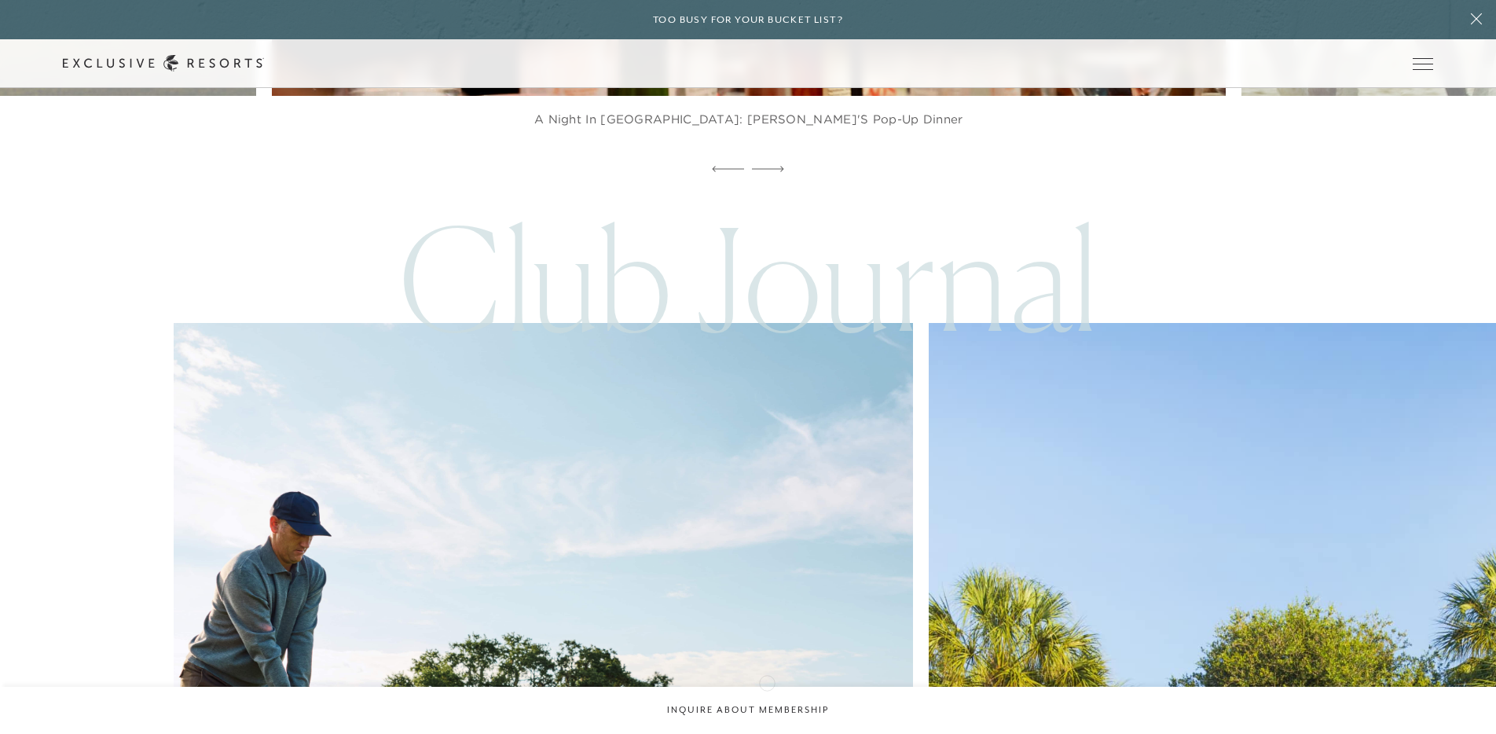
scroll to position [5463, 0]
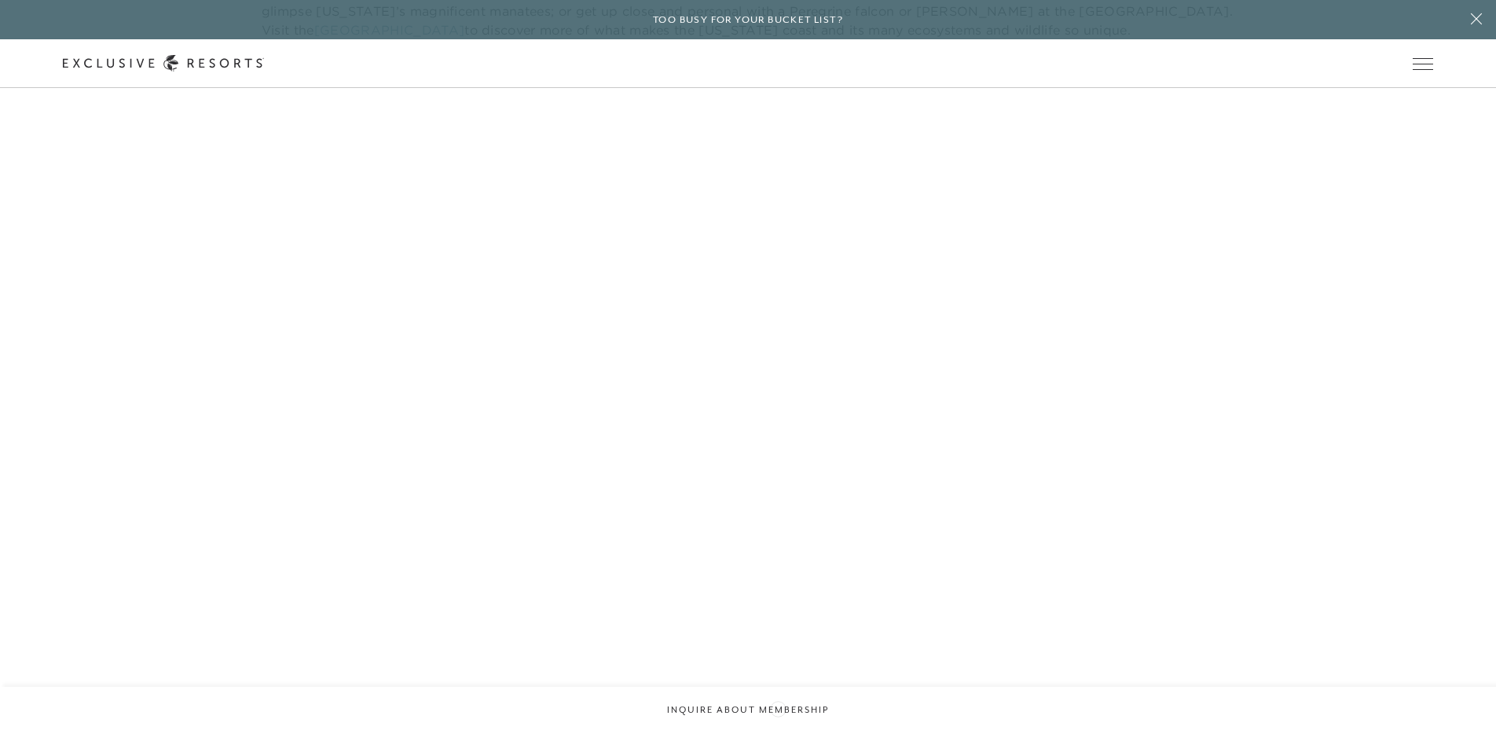
scroll to position [3192, 0]
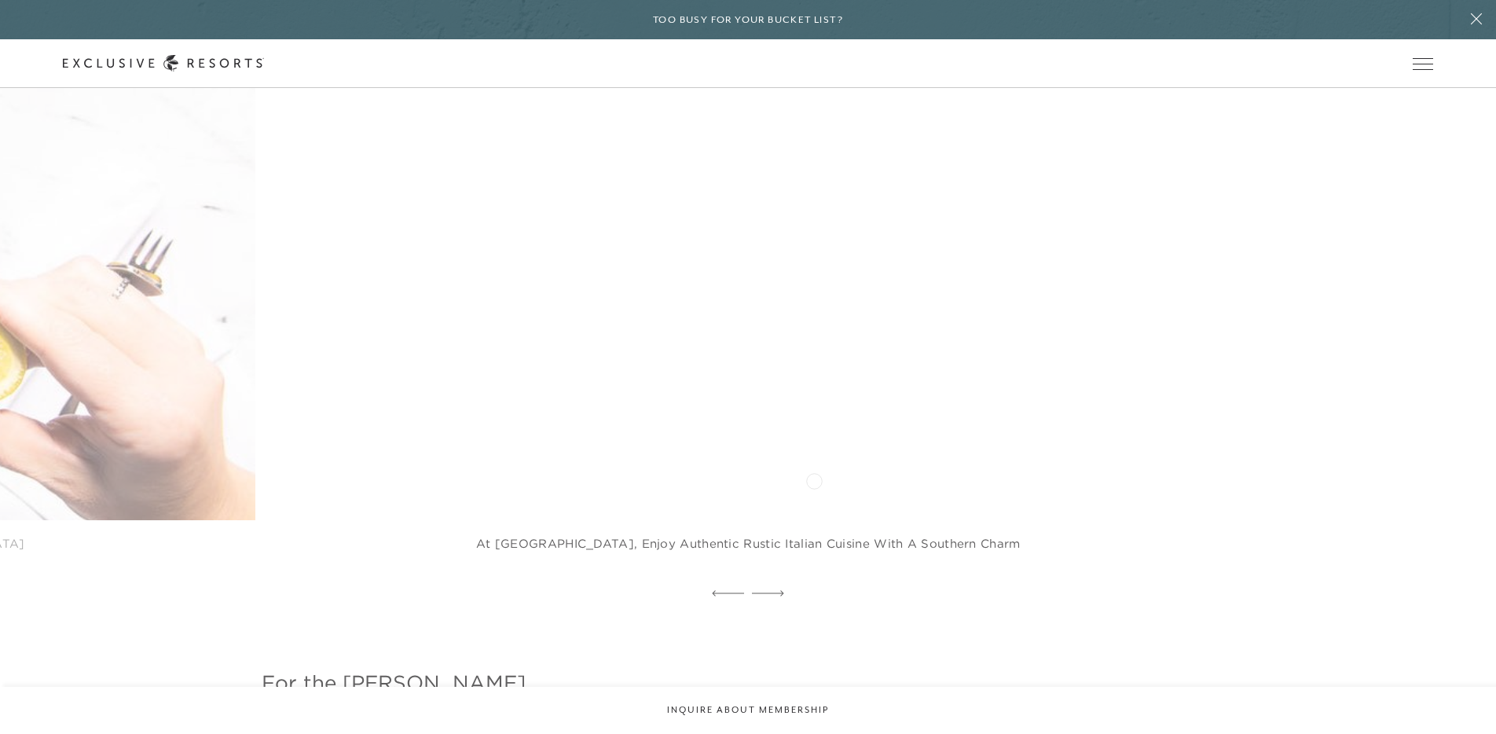
scroll to position [6061, 0]
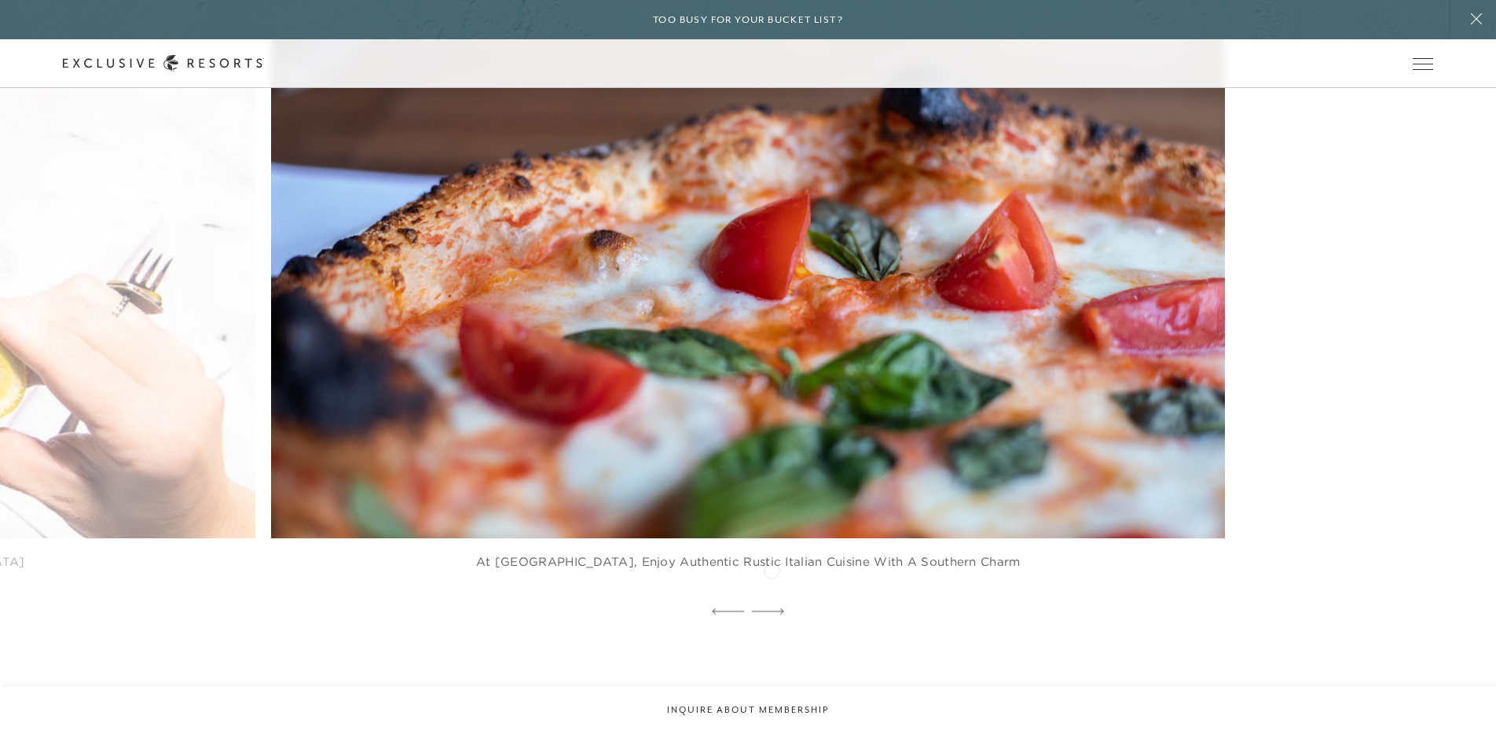
click at [772, 600] on div at bounding box center [768, 612] width 32 height 24
click at [726, 600] on div at bounding box center [728, 612] width 32 height 24
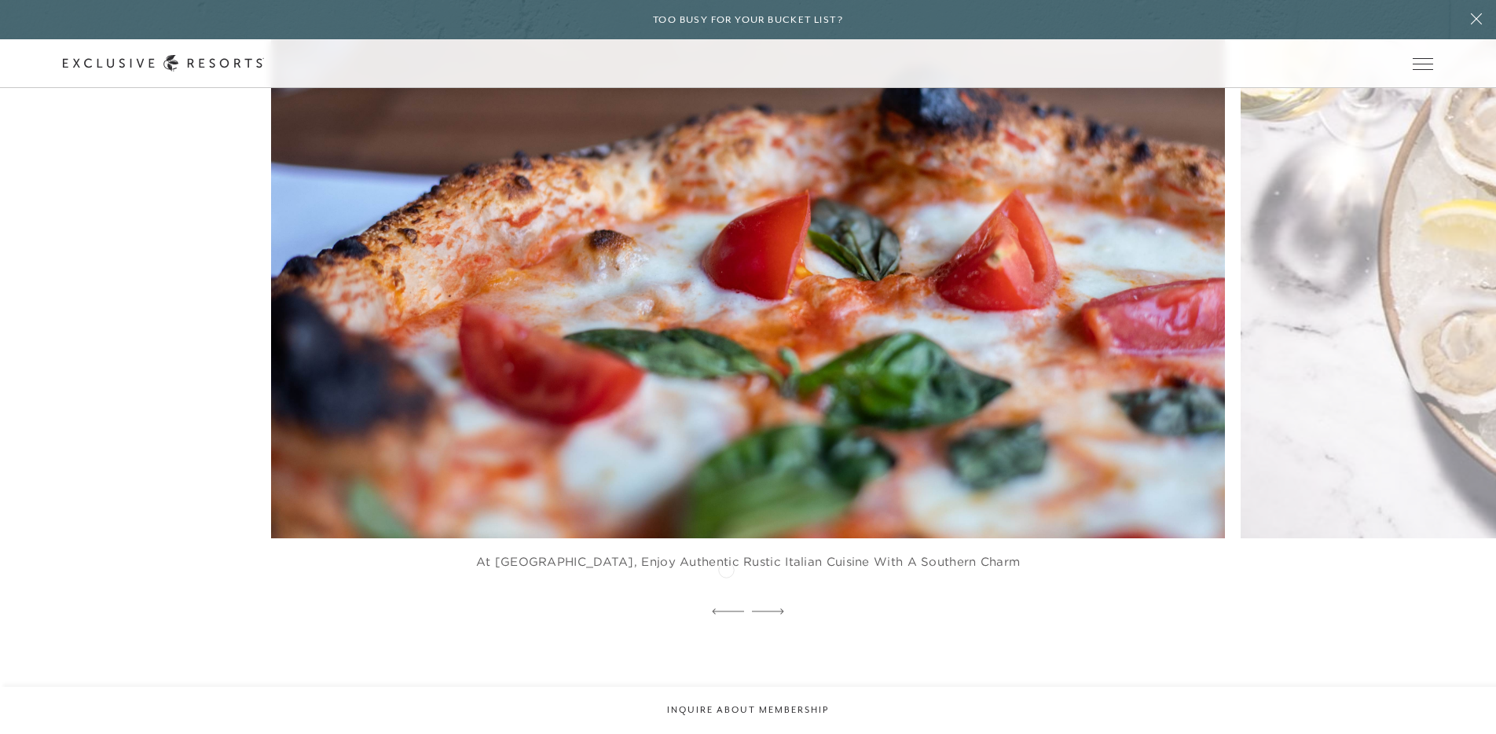
click at [726, 600] on div at bounding box center [728, 612] width 32 height 24
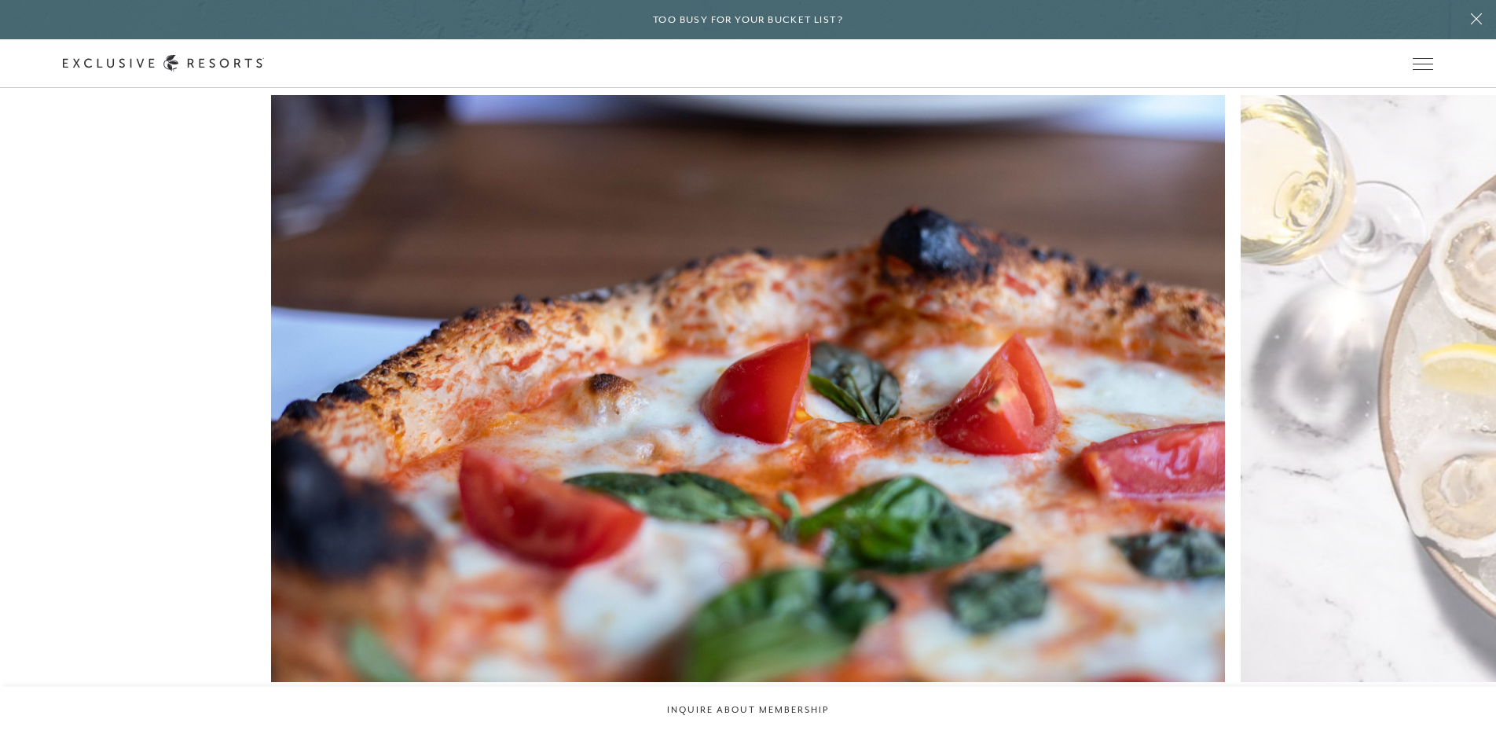
scroll to position [5904, 0]
